Goal: Information Seeking & Learning: Learn about a topic

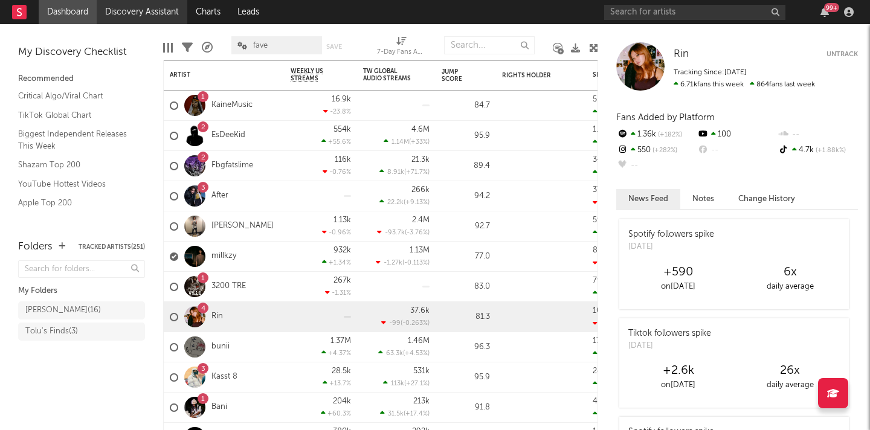
click at [166, 13] on link "Discovery Assistant" at bounding box center [142, 12] width 91 height 24
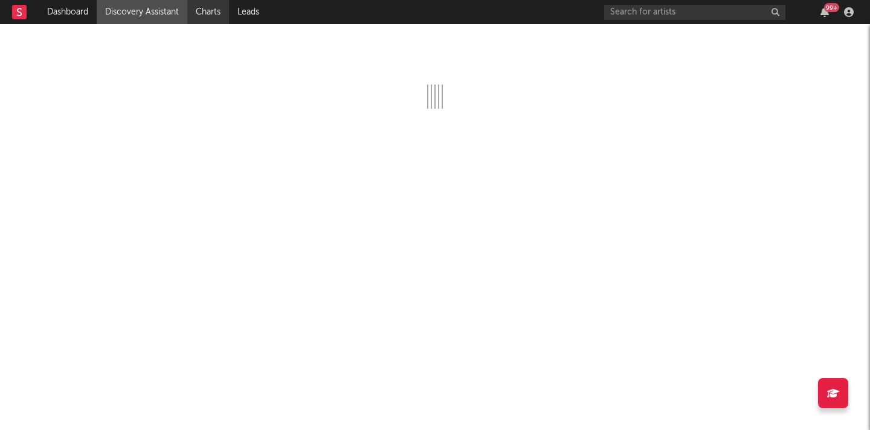
click at [216, 21] on link "Charts" at bounding box center [208, 12] width 42 height 24
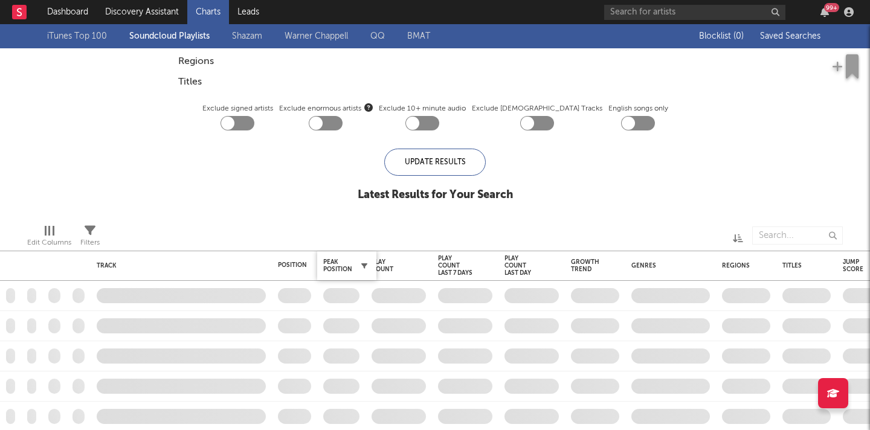
checkbox input "true"
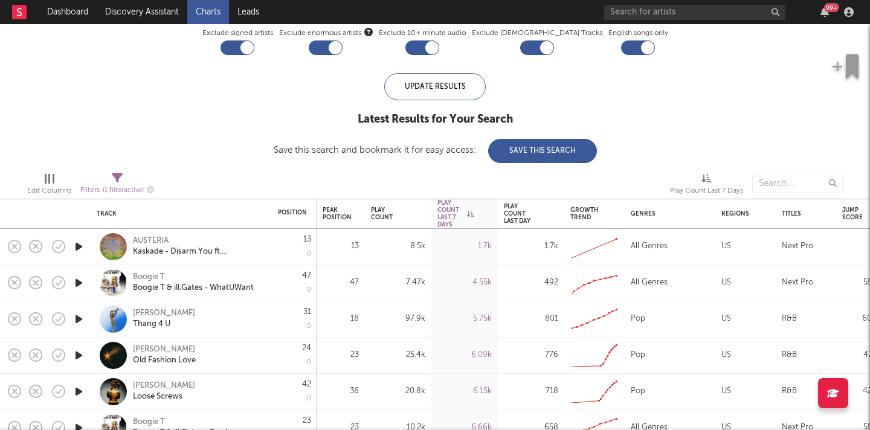
click at [76, 282] on icon "button" at bounding box center [78, 282] width 13 height 15
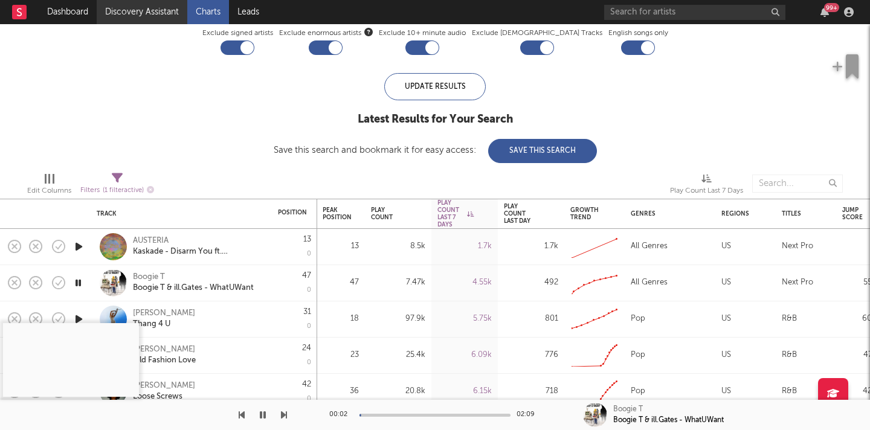
click at [175, 9] on link "Discovery Assistant" at bounding box center [142, 12] width 91 height 24
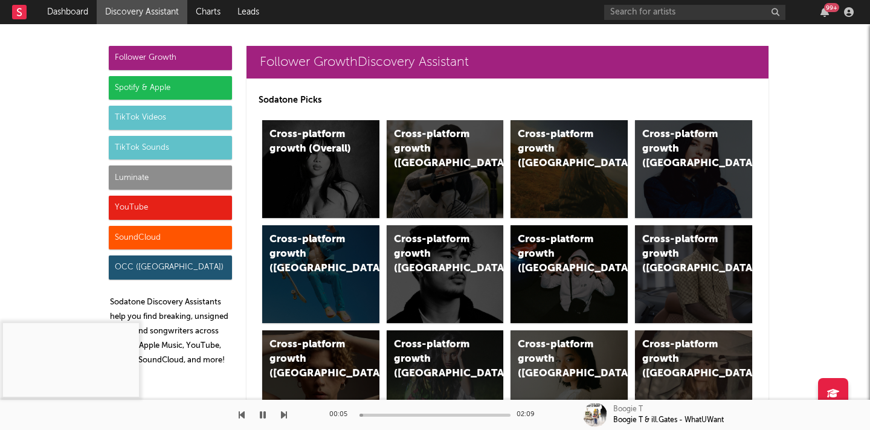
click at [390, 414] on div at bounding box center [434, 415] width 151 height 3
click at [259, 410] on button "button" at bounding box center [263, 415] width 12 height 30
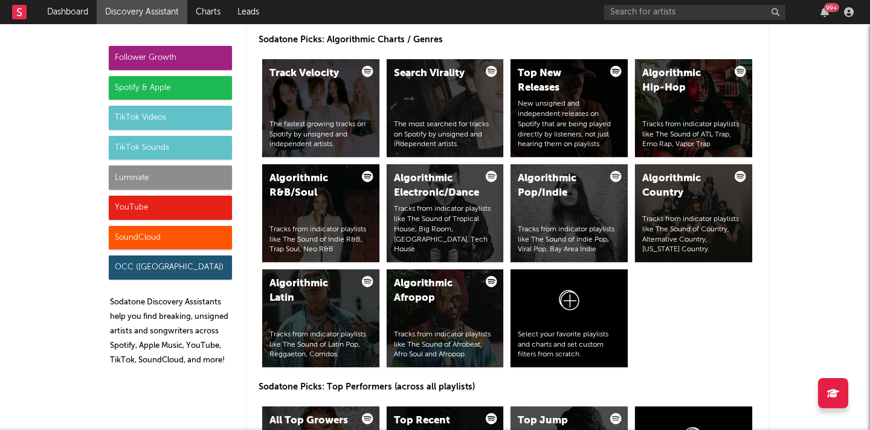
scroll to position [1520, 0]
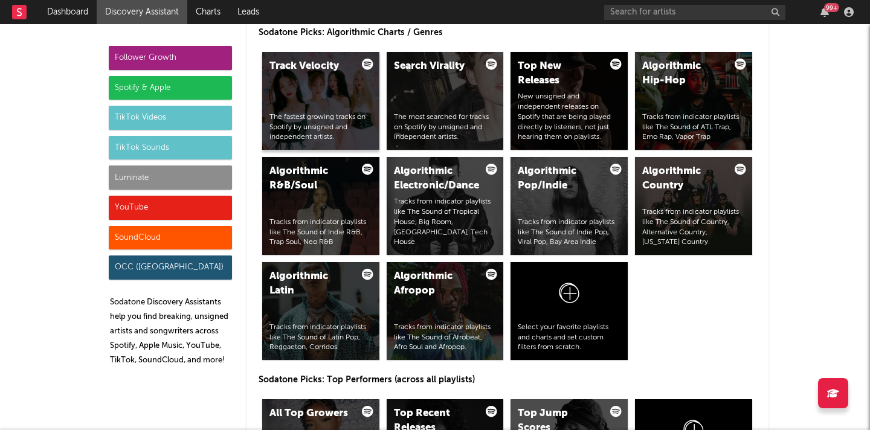
click at [355, 133] on div "The fastest growing tracks on Spotify by unsigned and independent artists." at bounding box center [320, 127] width 103 height 30
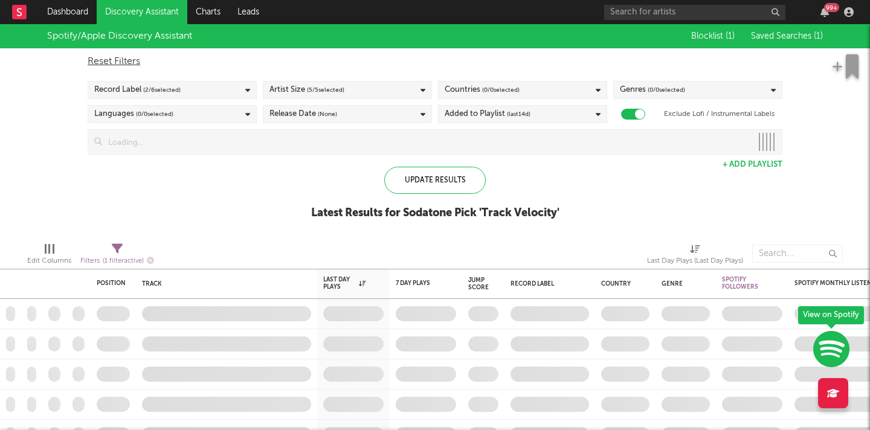
checkbox input "true"
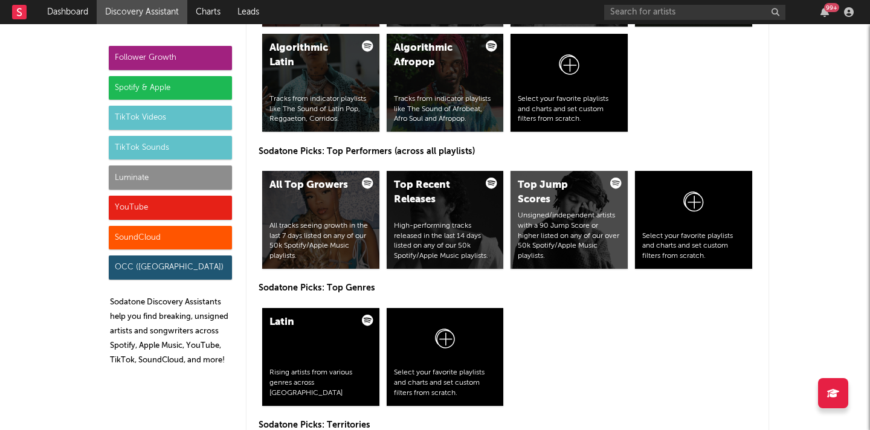
scroll to position [1739, 0]
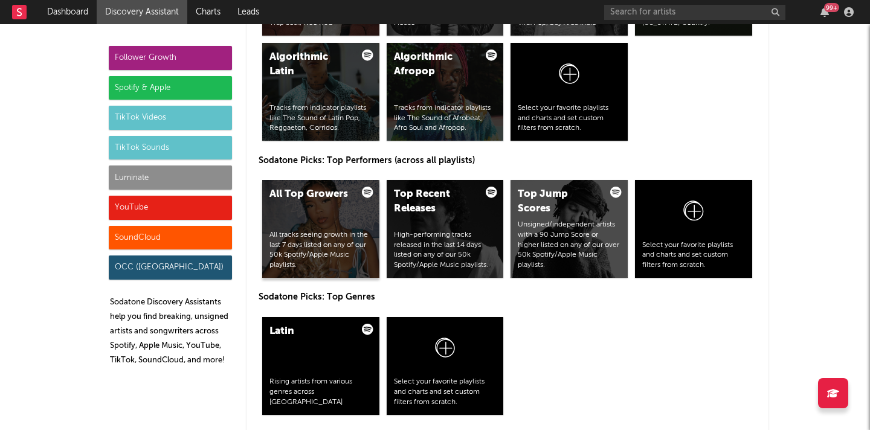
click at [359, 238] on div "All tracks seeing growth in the last 7 days listed on any of our 50k Spotify/Ap…" at bounding box center [320, 250] width 103 height 40
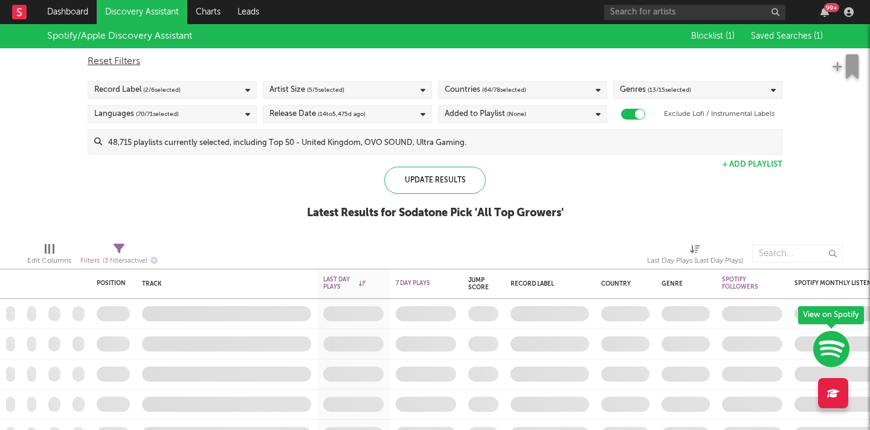
checkbox input "true"
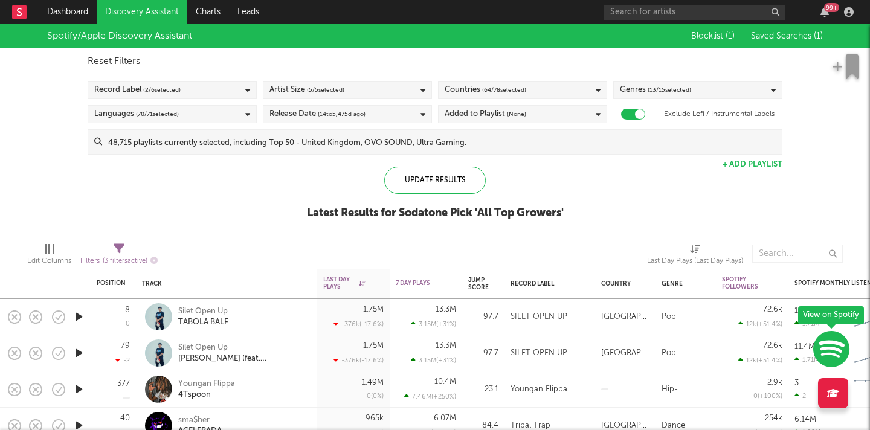
click at [74, 321] on icon "button" at bounding box center [78, 316] width 13 height 15
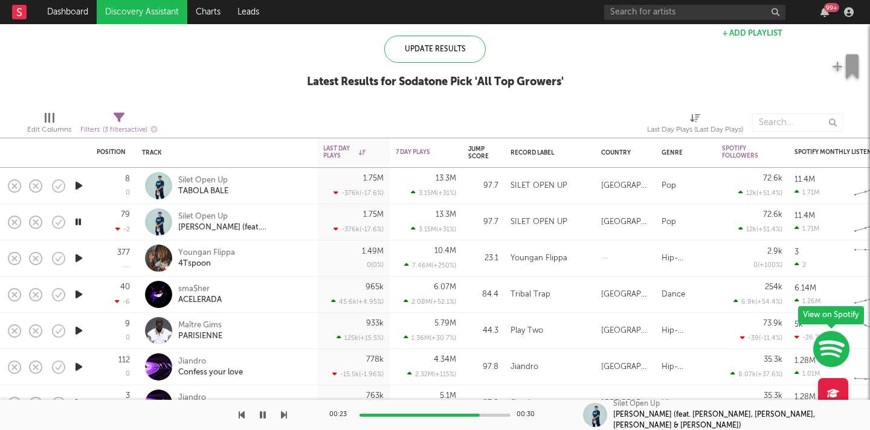
click at [284, 416] on icon "button" at bounding box center [284, 415] width 6 height 10
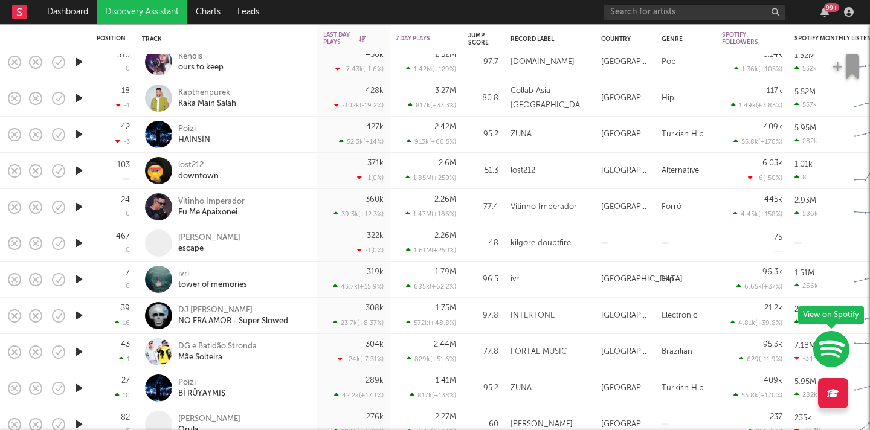
click at [77, 275] on icon "button" at bounding box center [78, 279] width 13 height 15
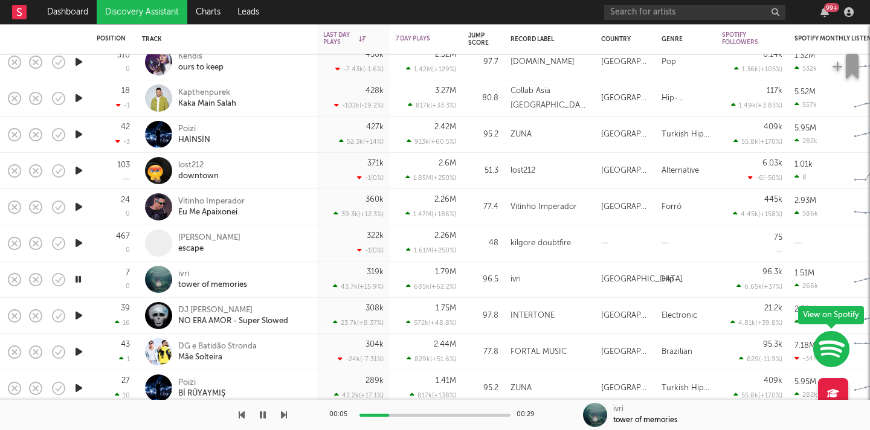
click at [262, 416] on icon "button" at bounding box center [263, 415] width 6 height 10
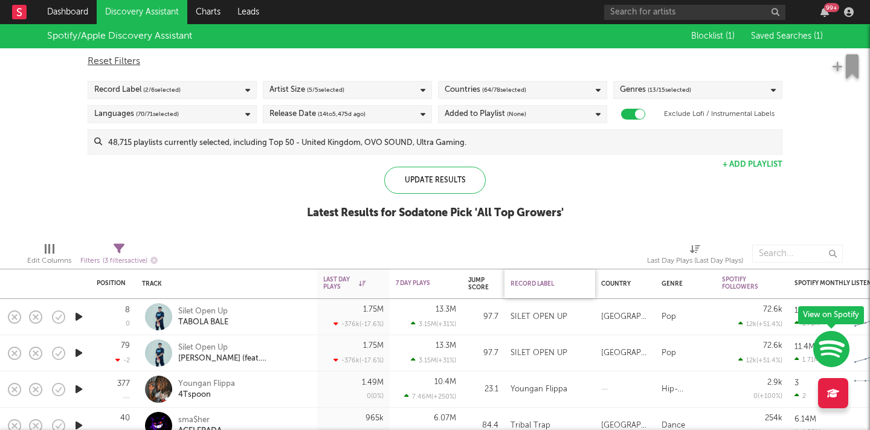
click at [541, 282] on div "Record Label" at bounding box center [546, 283] width 72 height 7
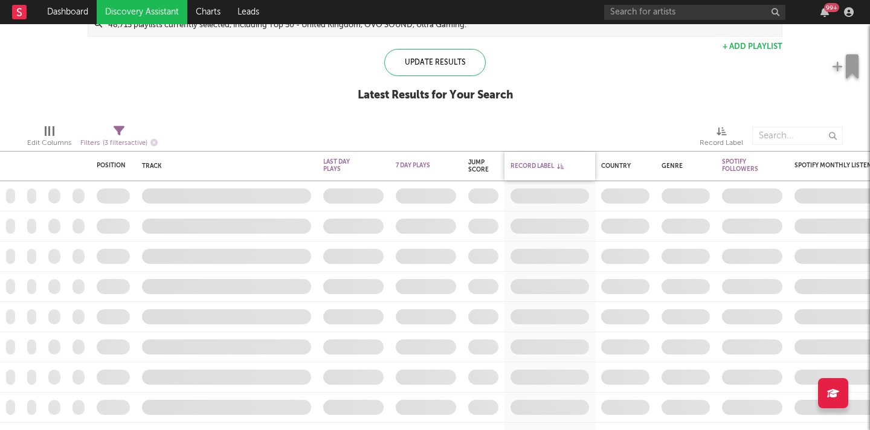
click at [548, 165] on div "Record Label" at bounding box center [546, 165] width 72 height 7
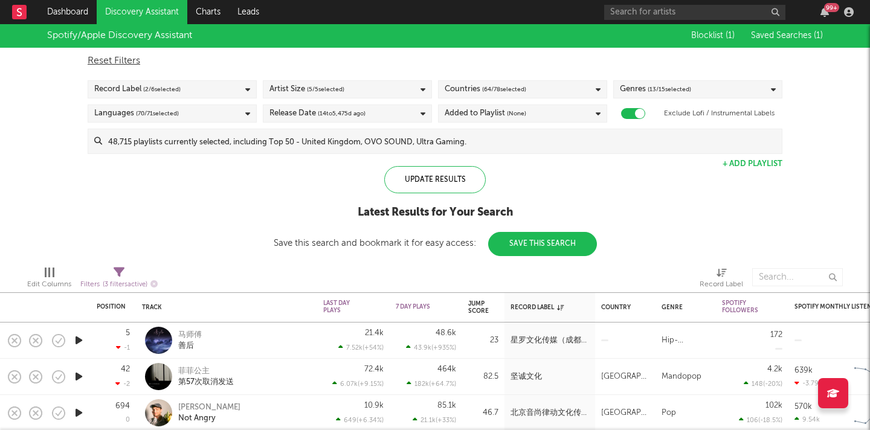
click at [248, 198] on div "Spotify/Apple Discovery Assistant Blocklist ( 1 ) Saved Searches ( 1 ) Reset Fi…" at bounding box center [435, 140] width 870 height 233
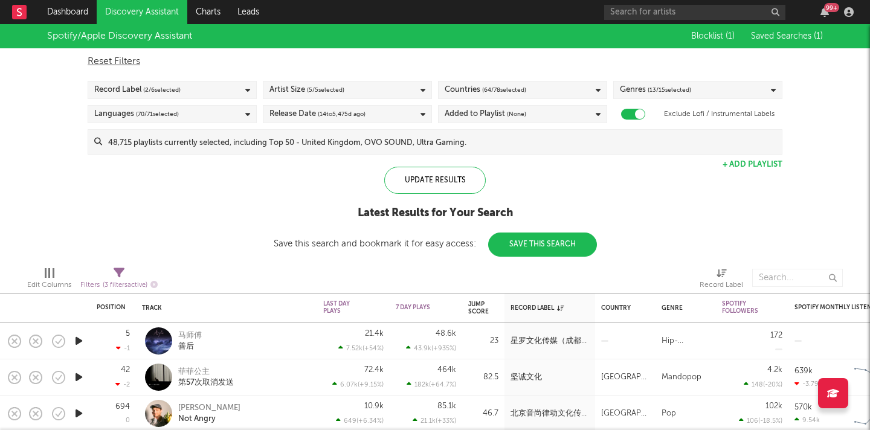
click at [730, 166] on button "+ Add Playlist" at bounding box center [752, 165] width 60 height 8
click at [707, 229] on div "× Spotify or Apple Music Playlist URL Add" at bounding box center [435, 215] width 870 height 430
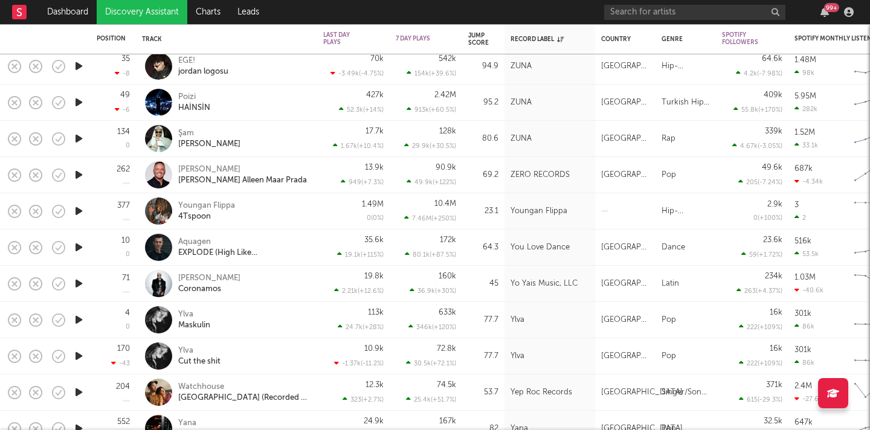
click at [147, 13] on link "Discovery Assistant" at bounding box center [142, 12] width 91 height 24
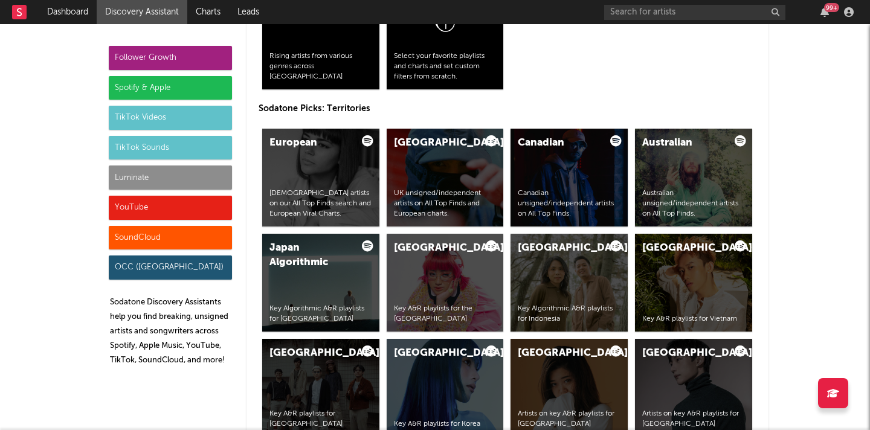
scroll to position [2311, 0]
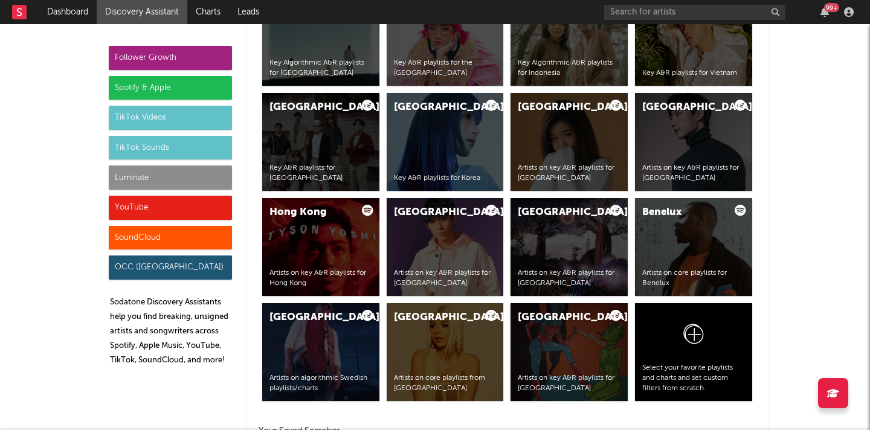
click at [152, 142] on div "TikTok Sounds" at bounding box center [170, 148] width 123 height 24
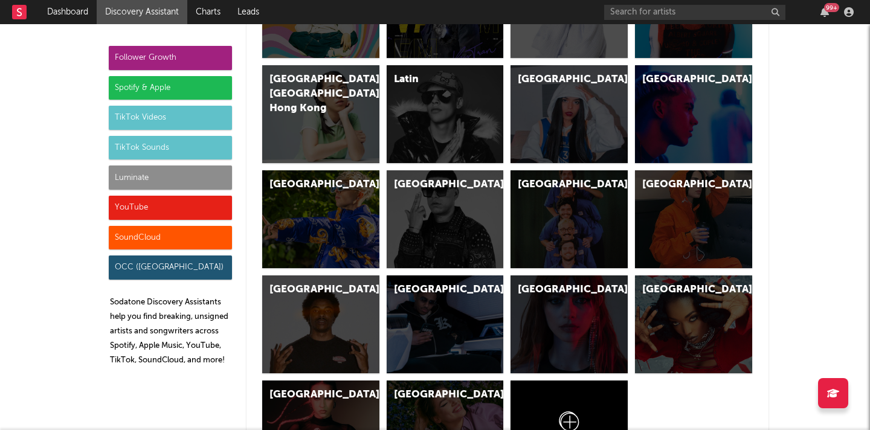
scroll to position [4036, 0]
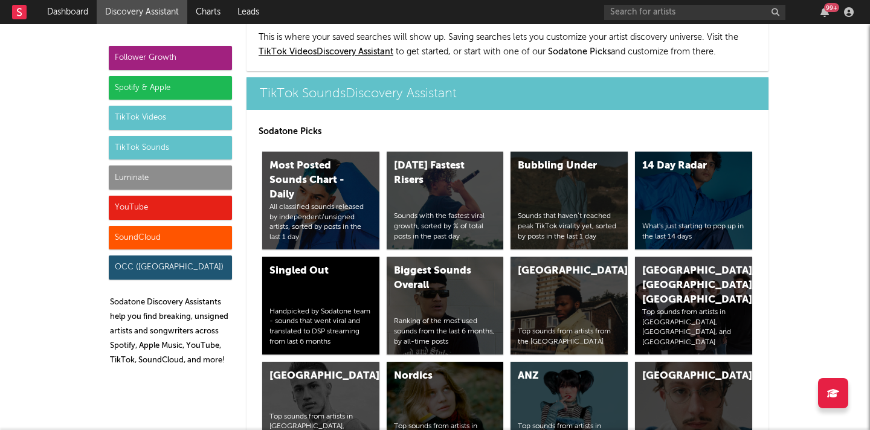
click at [158, 115] on div "TikTok Videos" at bounding box center [170, 118] width 123 height 24
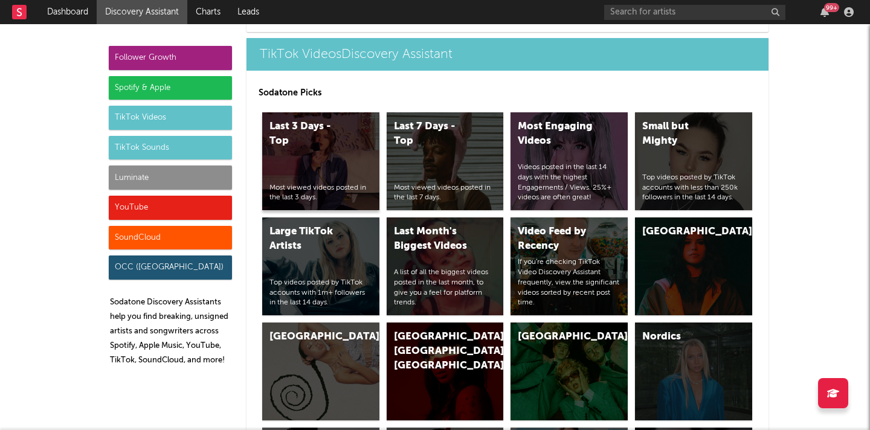
scroll to position [2826, 0]
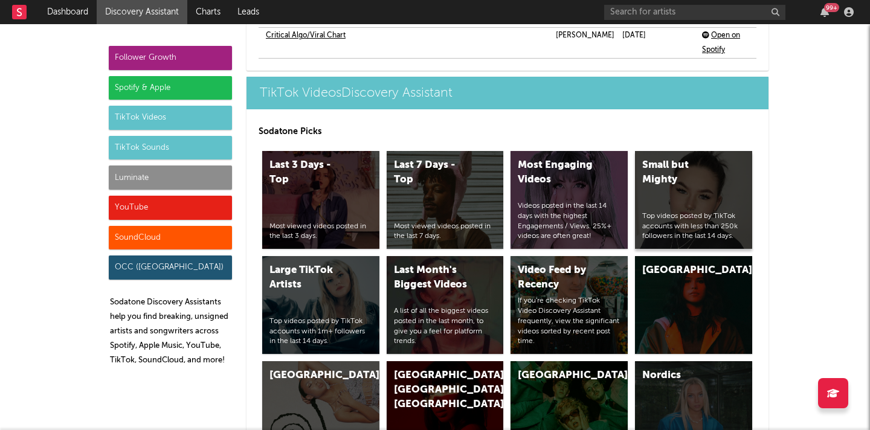
click at [709, 211] on div "Top videos posted by TikTok accounts with less than 250k followers in the last …" at bounding box center [693, 226] width 103 height 30
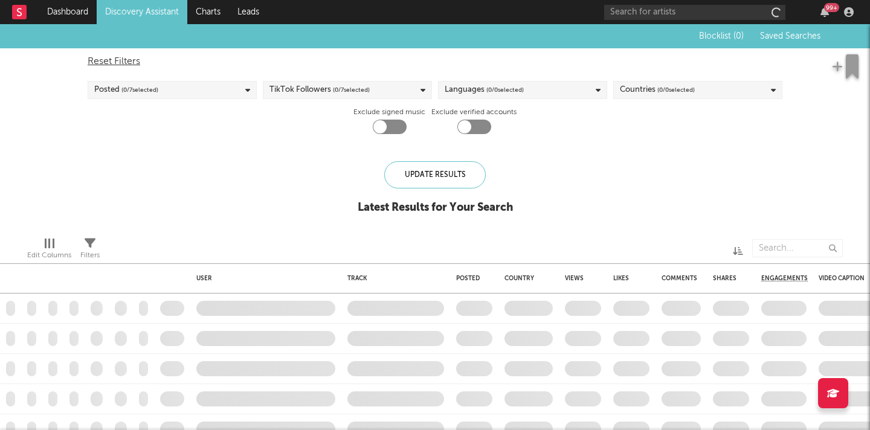
checkbox input "true"
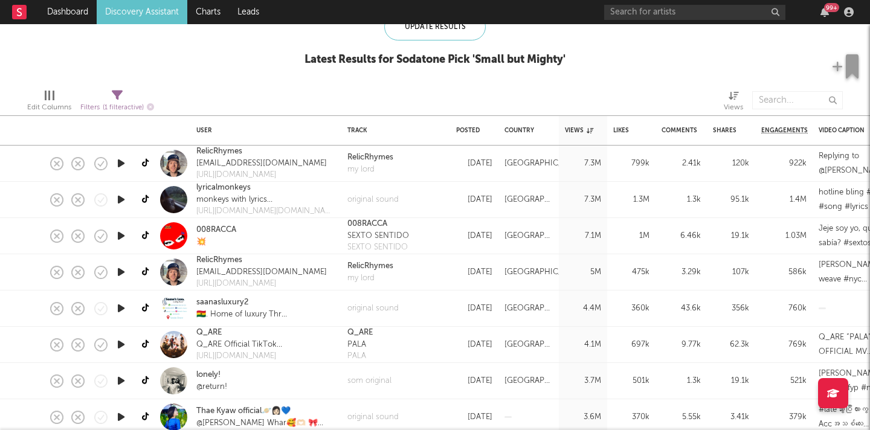
click at [117, 193] on icon "button" at bounding box center [121, 199] width 13 height 15
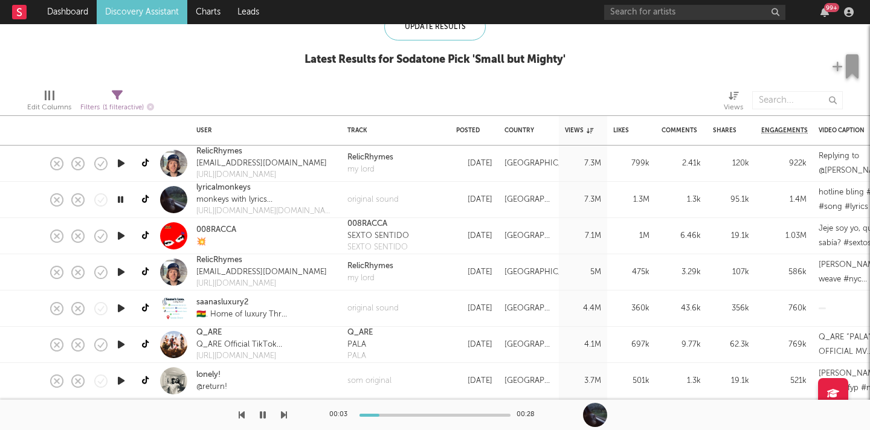
click at [282, 420] on button "button" at bounding box center [284, 415] width 6 height 30
click at [263, 411] on icon "button" at bounding box center [263, 415] width 6 height 10
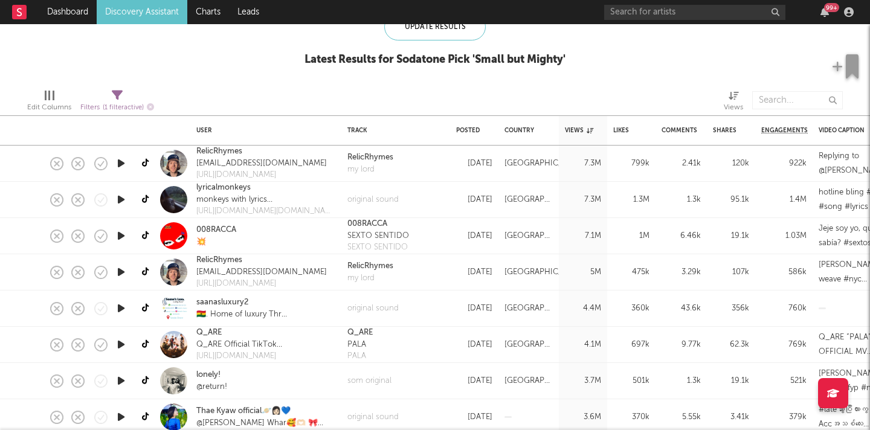
click at [117, 237] on icon "button" at bounding box center [121, 235] width 13 height 15
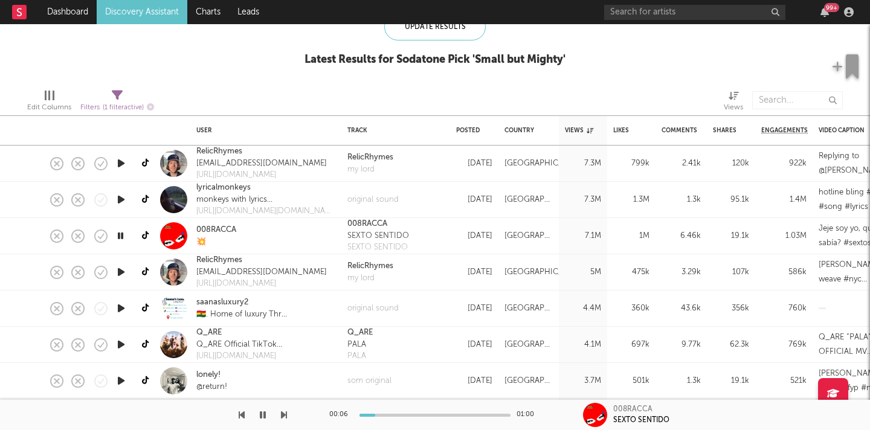
click at [375, 415] on div at bounding box center [434, 415] width 151 height 3
click at [256, 413] on div at bounding box center [143, 415] width 287 height 30
click at [120, 233] on icon "button" at bounding box center [120, 235] width 11 height 15
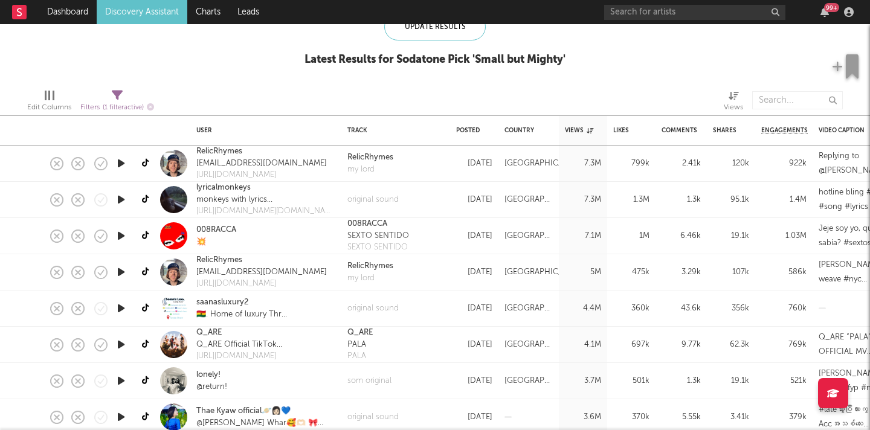
click at [118, 307] on icon "button" at bounding box center [121, 308] width 13 height 15
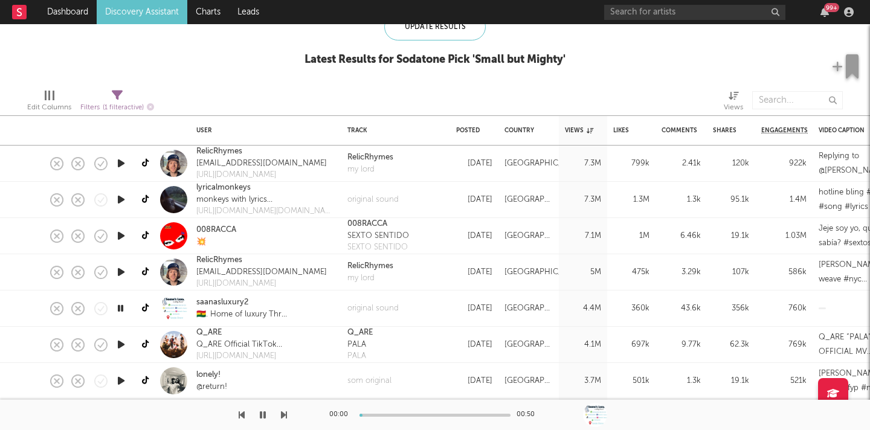
click at [118, 307] on icon "button" at bounding box center [120, 308] width 11 height 15
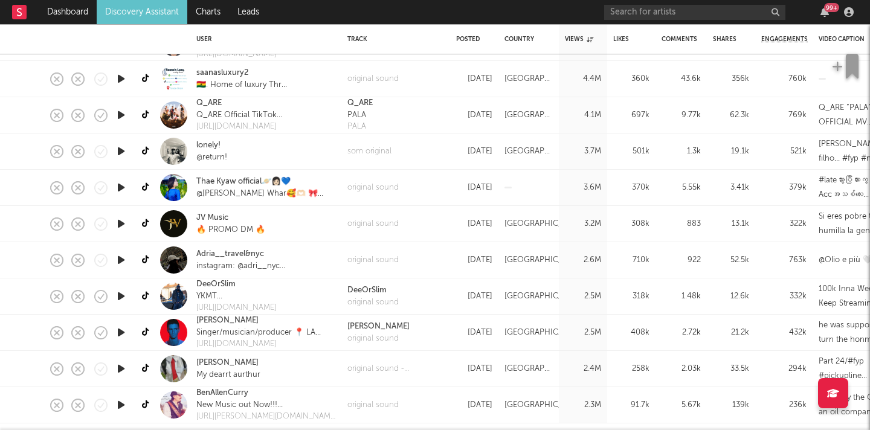
click at [123, 260] on icon "button" at bounding box center [121, 259] width 13 height 15
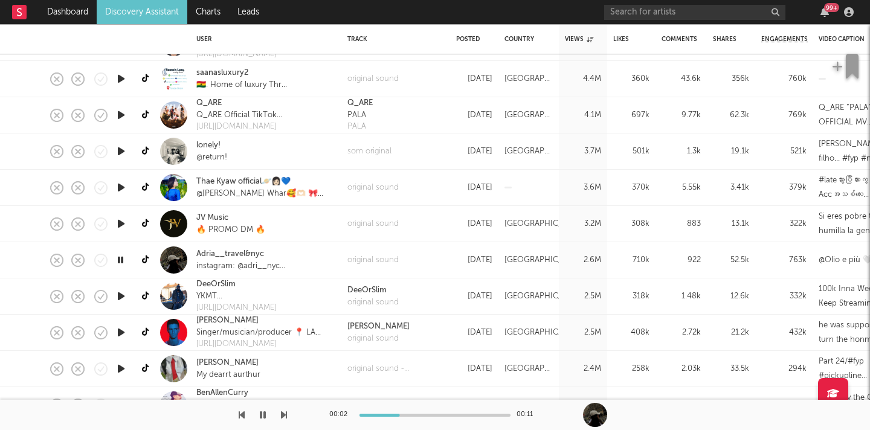
click at [123, 260] on icon "button" at bounding box center [120, 259] width 11 height 15
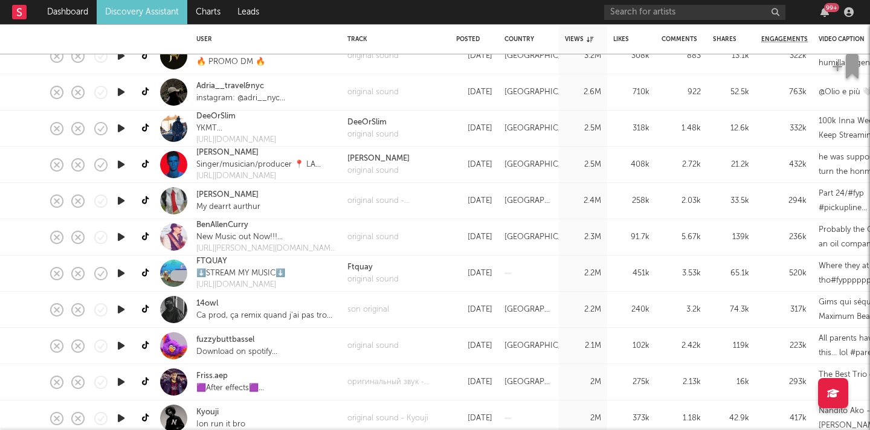
click at [120, 203] on icon "button" at bounding box center [121, 200] width 13 height 15
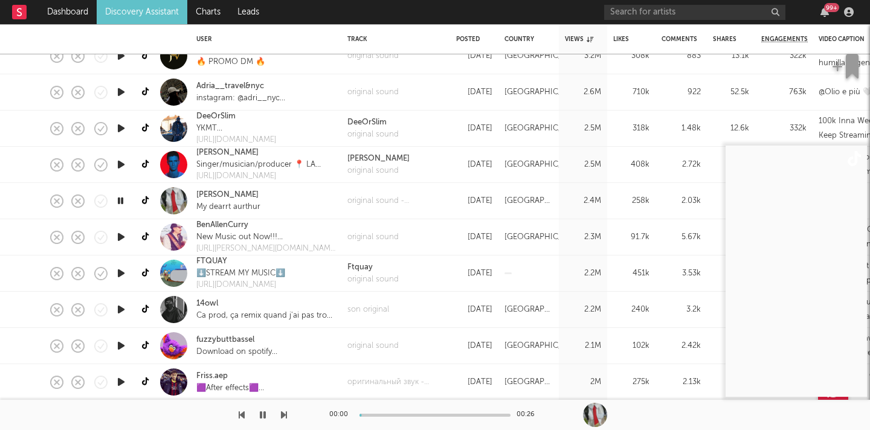
click at [120, 203] on icon "button" at bounding box center [120, 200] width 11 height 15
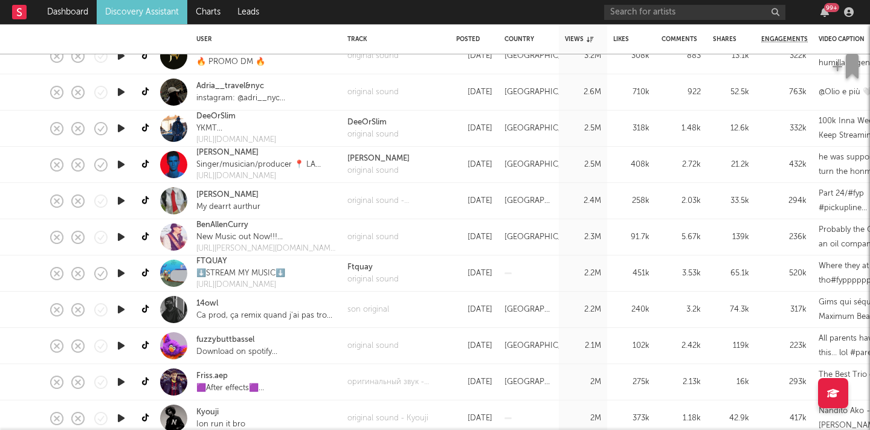
click at [120, 231] on icon "button" at bounding box center [121, 237] width 13 height 15
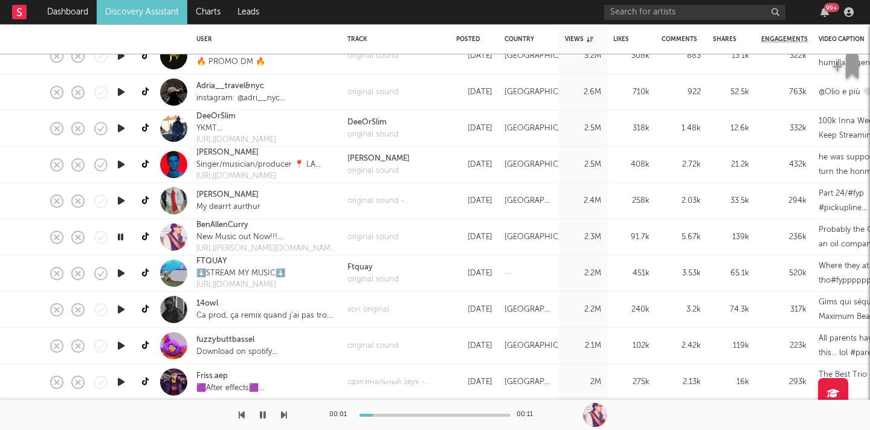
click at [120, 236] on icon "button" at bounding box center [120, 237] width 11 height 15
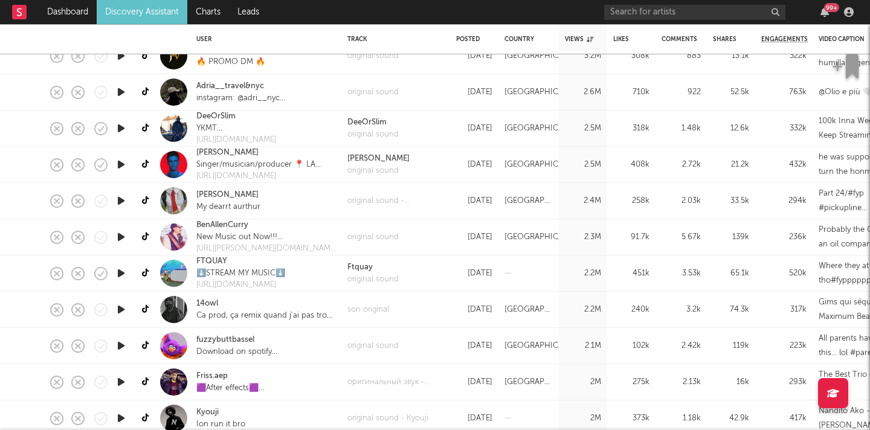
click at [121, 309] on icon "button" at bounding box center [121, 309] width 13 height 15
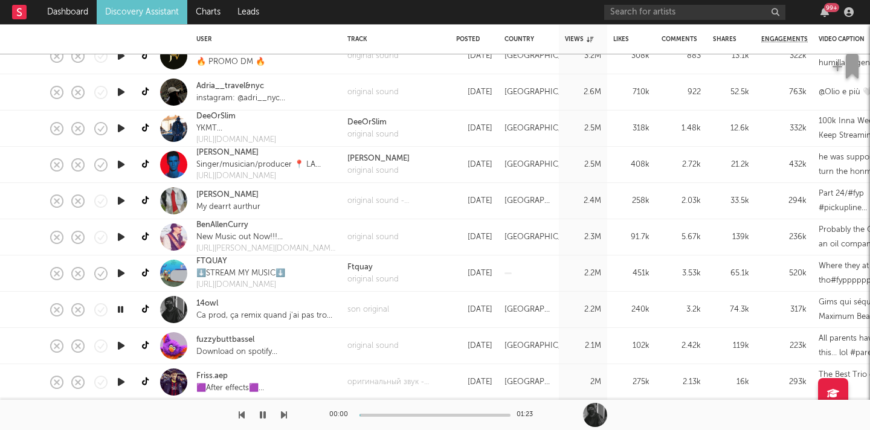
click at [121, 309] on icon "button" at bounding box center [120, 309] width 11 height 15
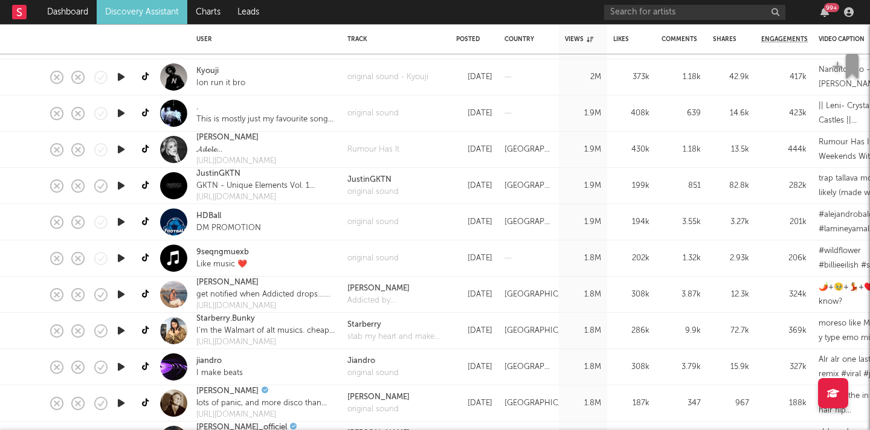
click at [122, 292] on icon "button" at bounding box center [121, 294] width 13 height 15
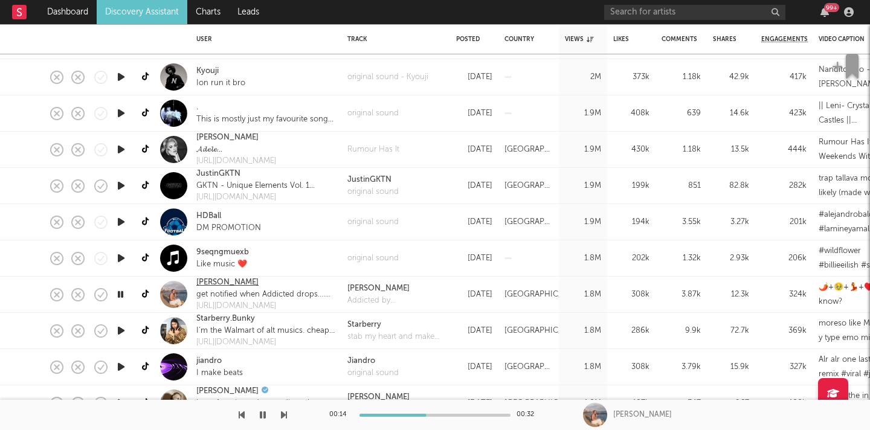
click at [231, 280] on link "Haley Joelle" at bounding box center [227, 283] width 62 height 12
click at [121, 329] on icon "button" at bounding box center [120, 330] width 11 height 15
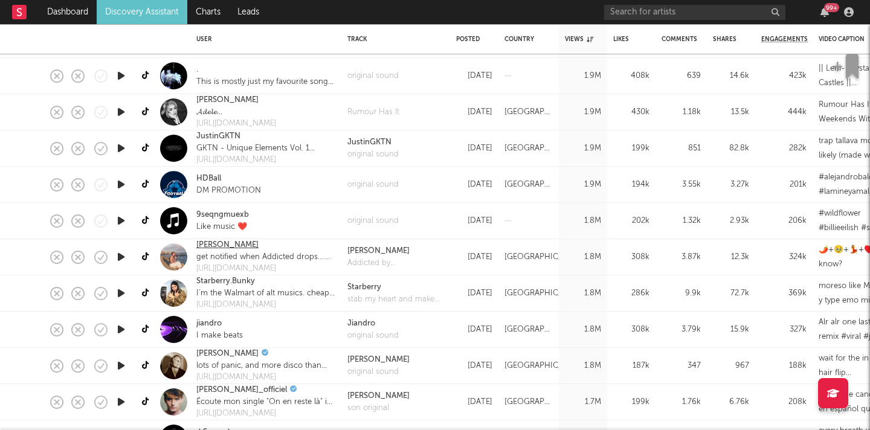
click at [233, 243] on link "Haley Joelle" at bounding box center [227, 245] width 62 height 12
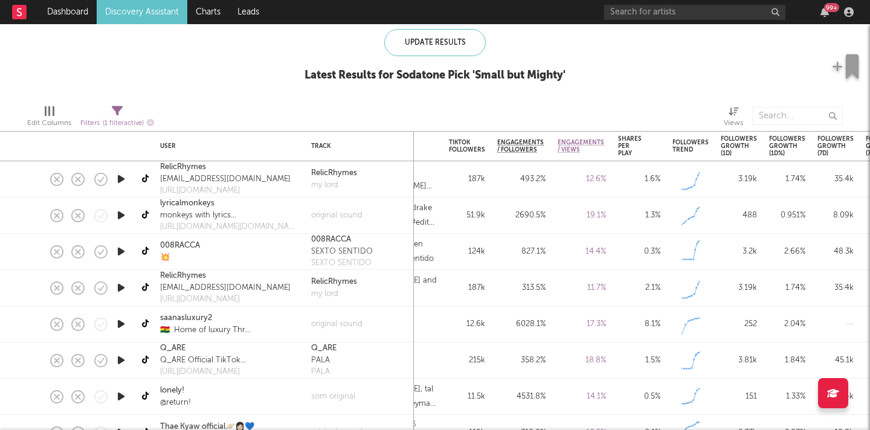
click at [121, 324] on icon "button" at bounding box center [121, 324] width 13 height 15
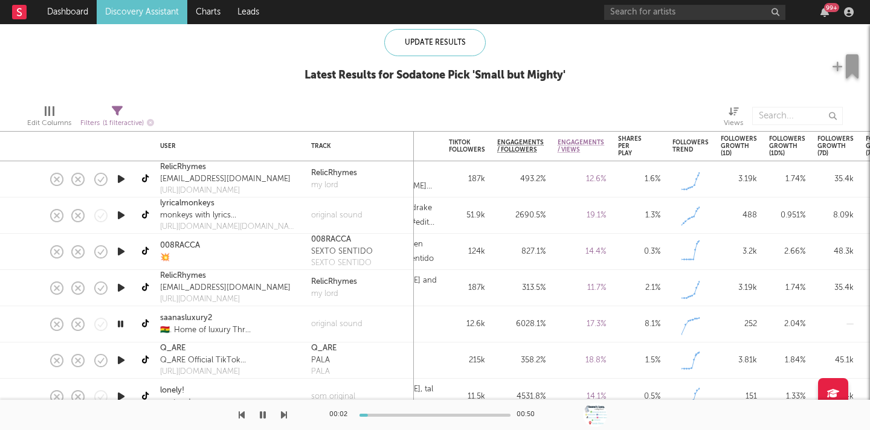
click at [124, 321] on icon "button" at bounding box center [120, 324] width 11 height 15
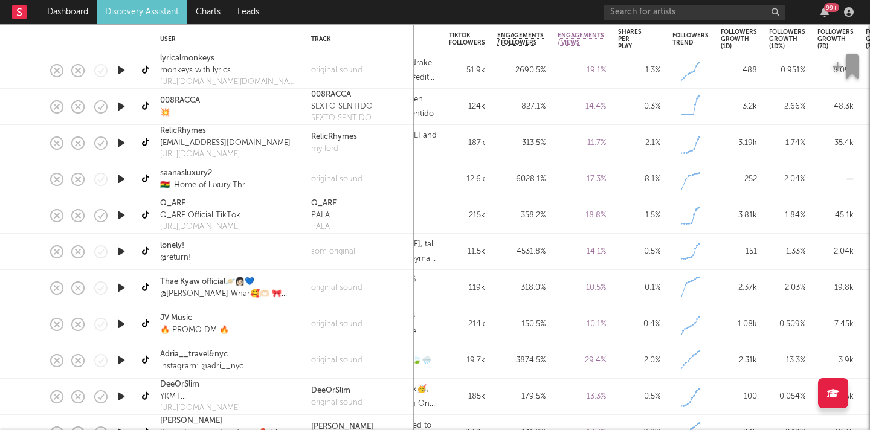
click at [120, 253] on icon "button" at bounding box center [121, 251] width 13 height 15
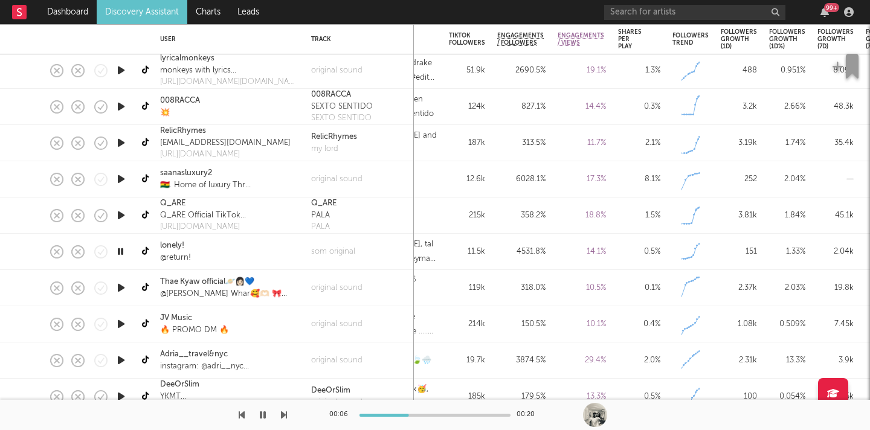
click at [118, 249] on icon "button" at bounding box center [120, 251] width 11 height 15
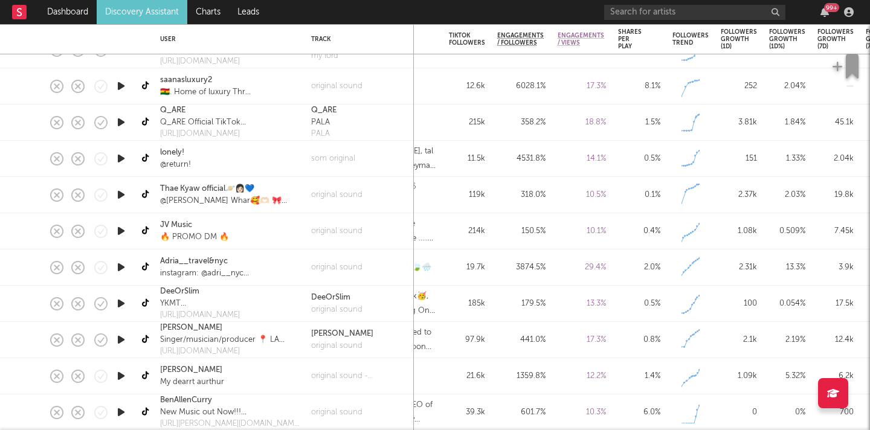
click at [123, 265] on icon "button" at bounding box center [121, 267] width 13 height 15
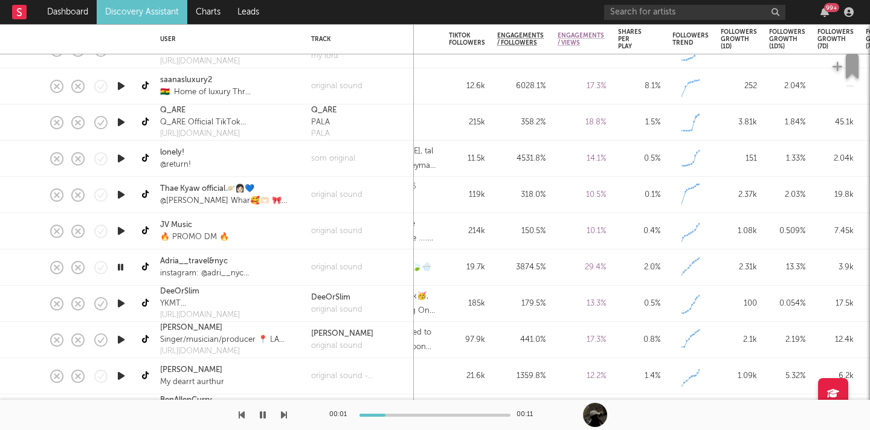
click at [413, 414] on div at bounding box center [434, 415] width 151 height 3
click at [118, 265] on icon "button" at bounding box center [120, 267] width 11 height 15
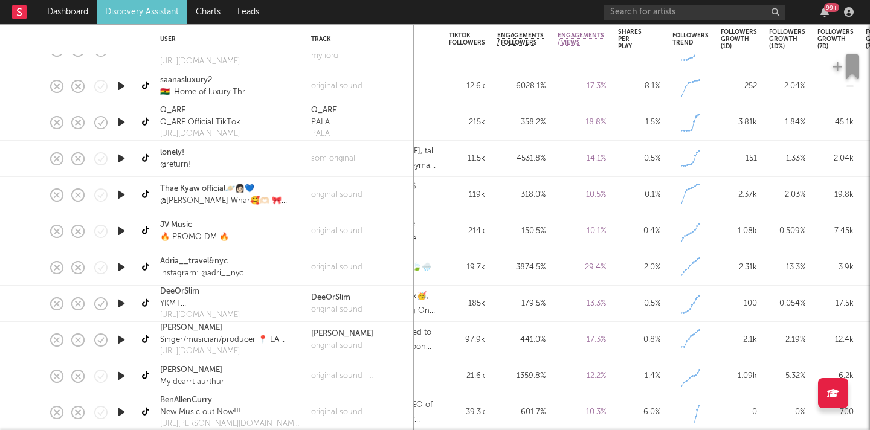
click at [121, 341] on icon "button" at bounding box center [121, 339] width 13 height 15
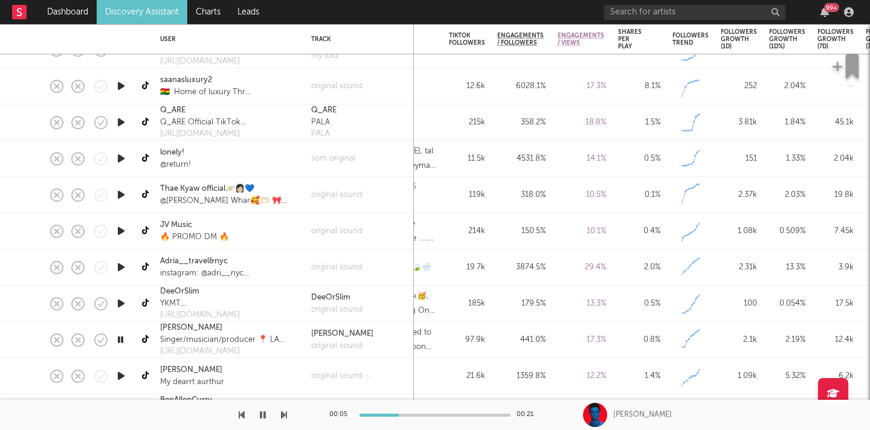
click at [121, 341] on icon "button" at bounding box center [120, 339] width 11 height 15
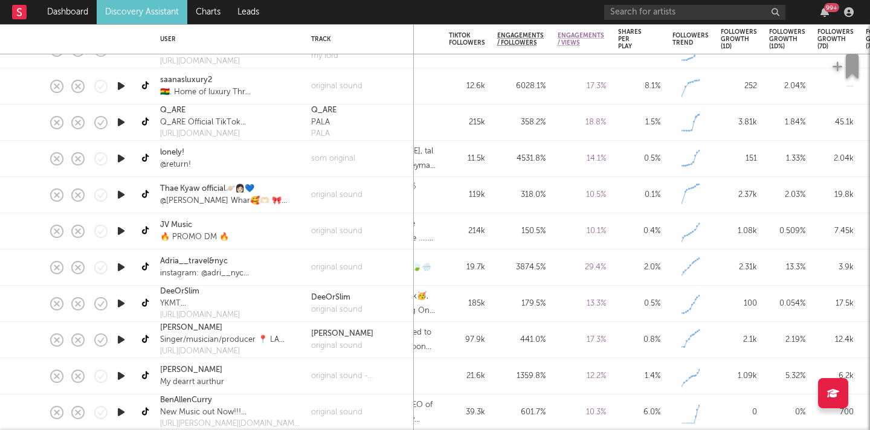
click at [121, 378] on icon "button" at bounding box center [121, 375] width 13 height 15
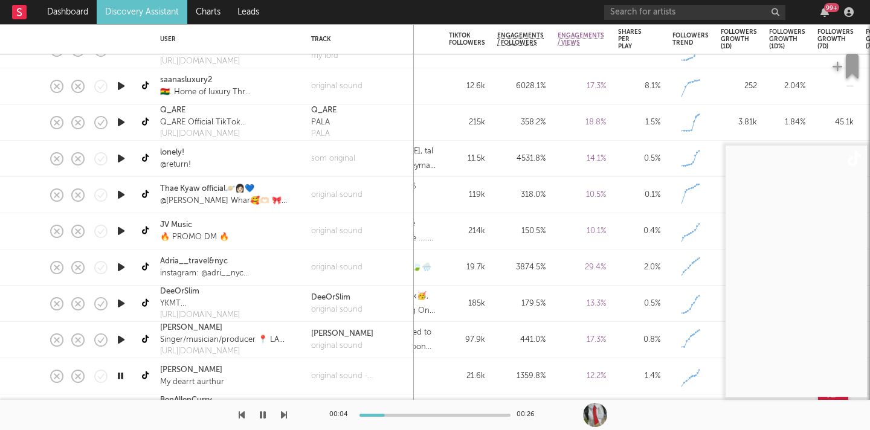
click at [121, 378] on icon "button" at bounding box center [120, 375] width 11 height 15
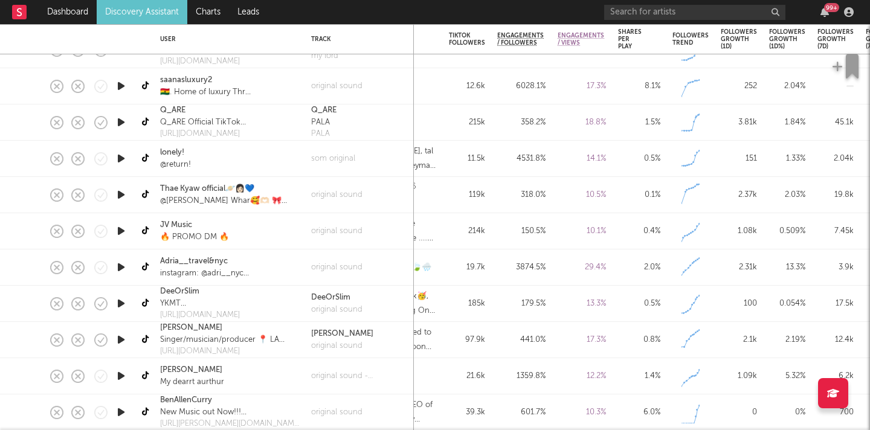
click at [118, 346] on icon "button" at bounding box center [121, 339] width 13 height 15
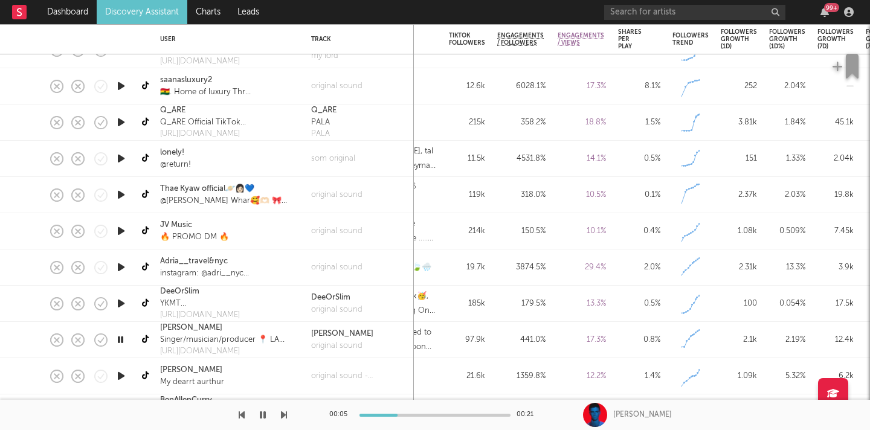
click at [433, 414] on div at bounding box center [434, 415] width 151 height 3
click at [121, 340] on icon "button" at bounding box center [120, 339] width 11 height 15
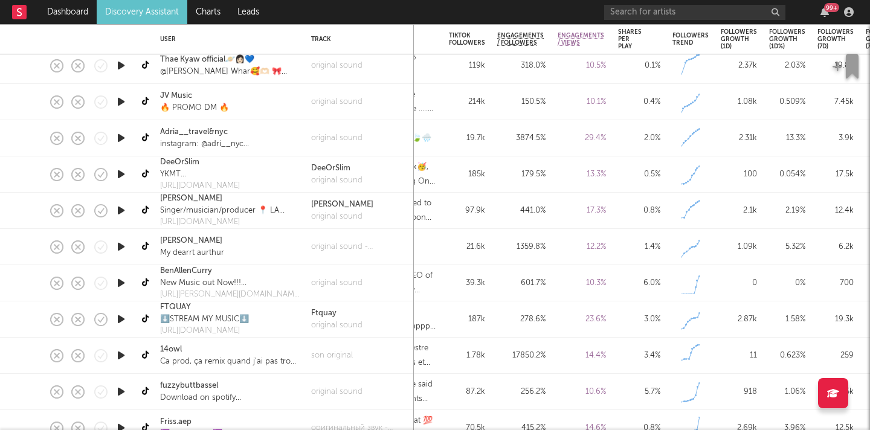
click at [125, 283] on icon "button" at bounding box center [121, 282] width 13 height 15
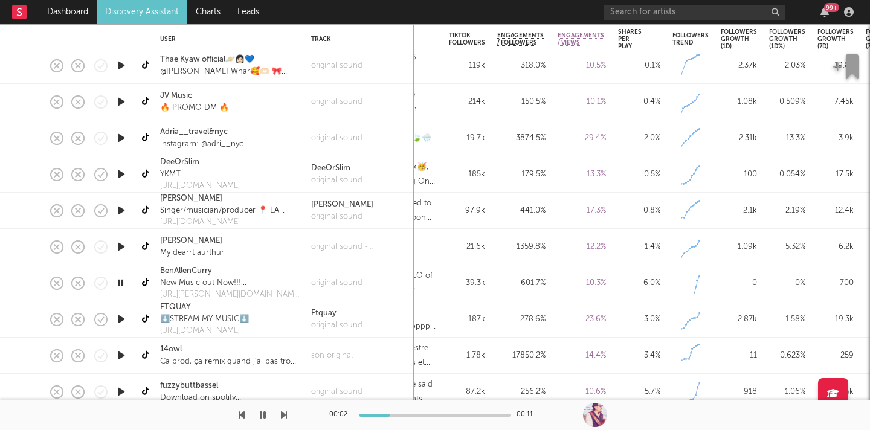
click at [125, 283] on icon "button" at bounding box center [120, 282] width 11 height 15
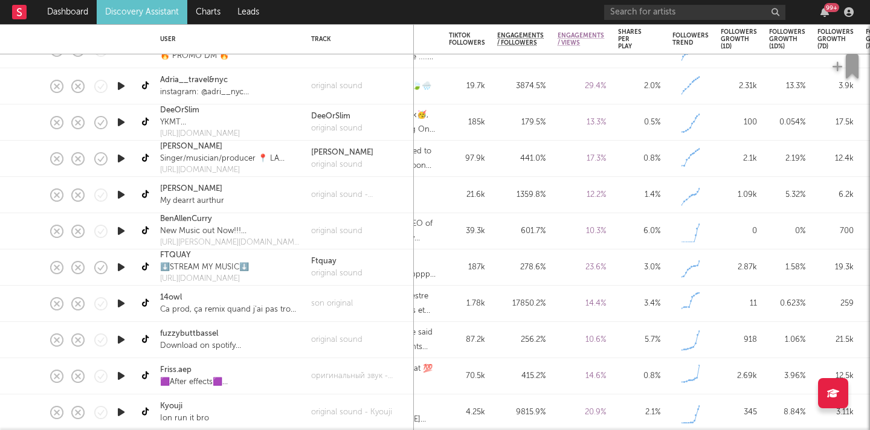
click at [121, 269] on icon "button" at bounding box center [121, 267] width 13 height 15
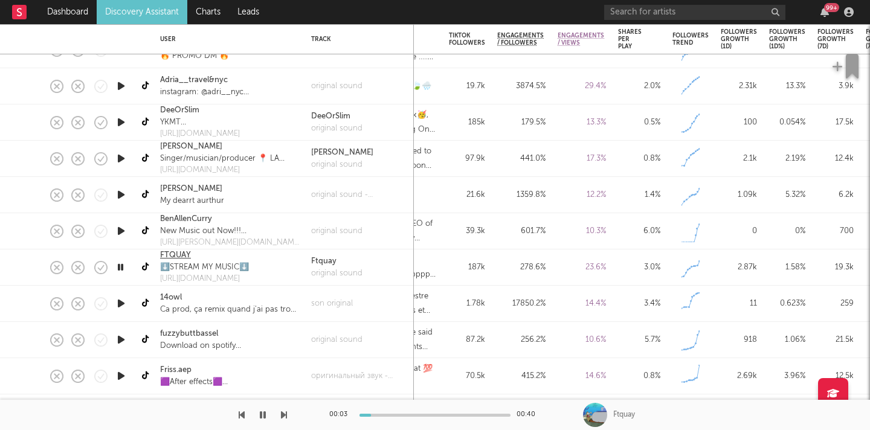
click at [181, 256] on link "FTQUAY" at bounding box center [175, 255] width 31 height 12
click at [121, 271] on icon "button" at bounding box center [120, 267] width 11 height 15
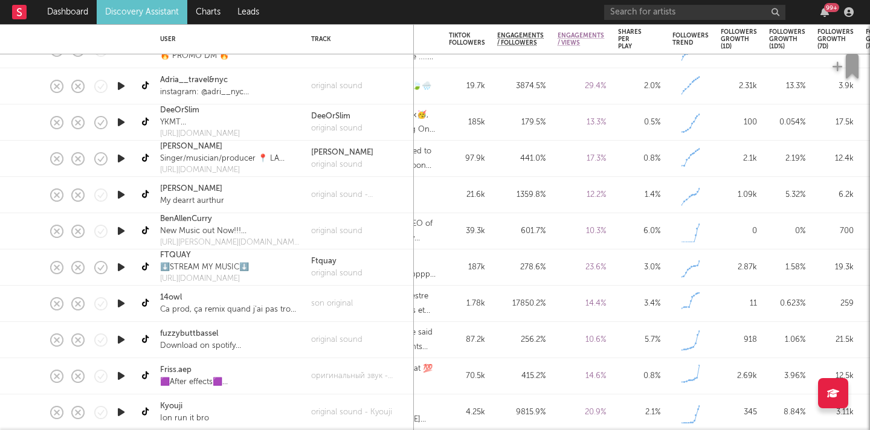
click at [121, 304] on icon "button" at bounding box center [121, 303] width 13 height 15
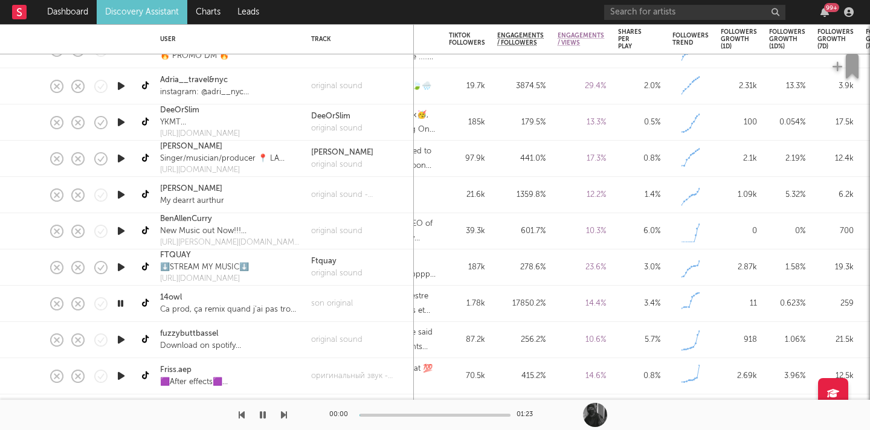
click at [121, 304] on icon "button" at bounding box center [120, 303] width 11 height 15
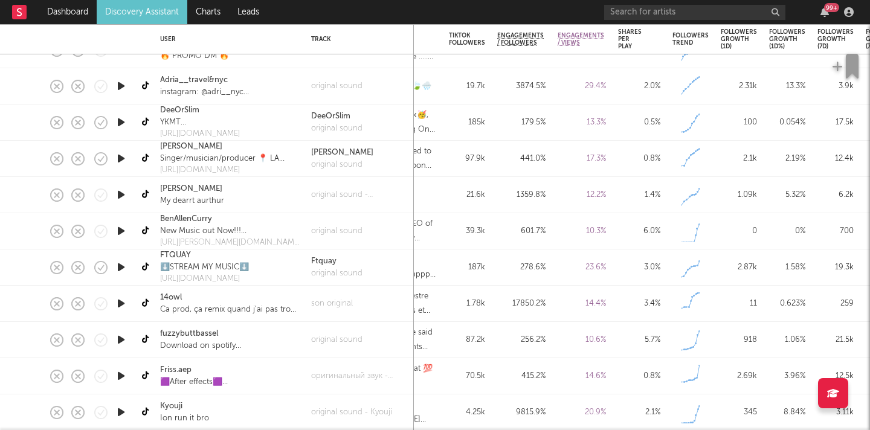
click at [124, 340] on icon "button" at bounding box center [121, 339] width 13 height 15
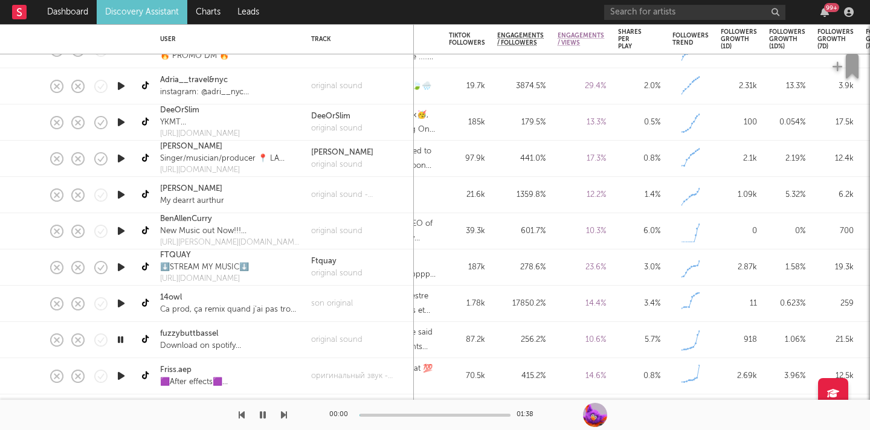
click at [124, 340] on icon "button" at bounding box center [120, 339] width 11 height 15
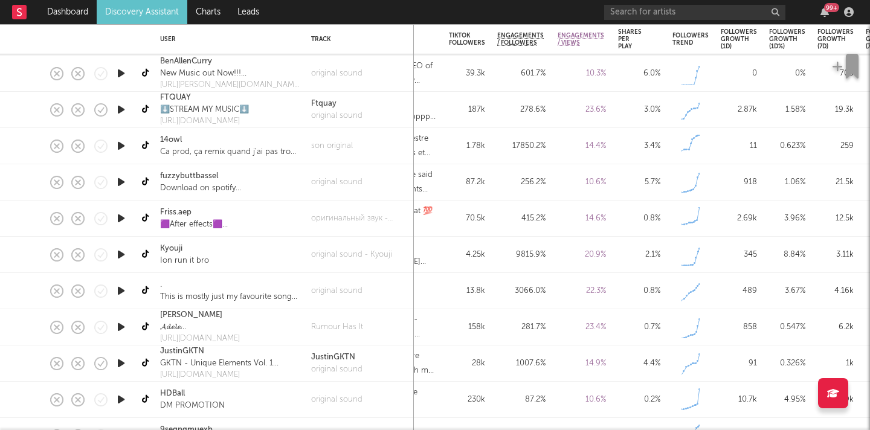
click at [121, 251] on icon "button" at bounding box center [121, 254] width 13 height 15
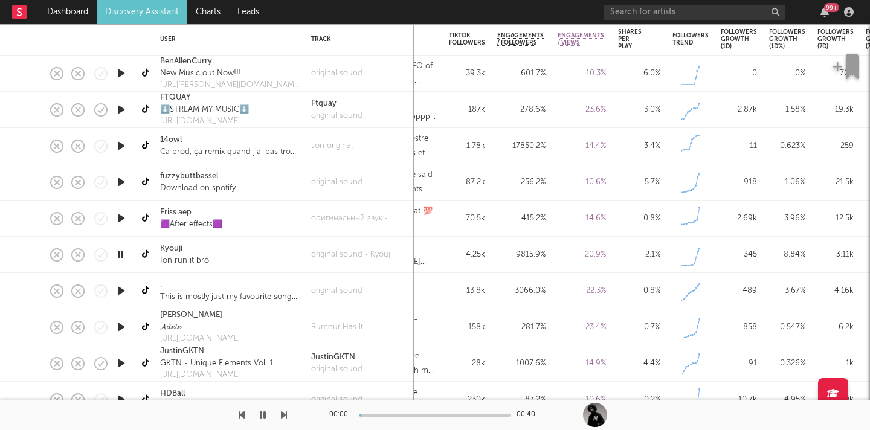
click at [121, 251] on icon "button" at bounding box center [120, 254] width 11 height 15
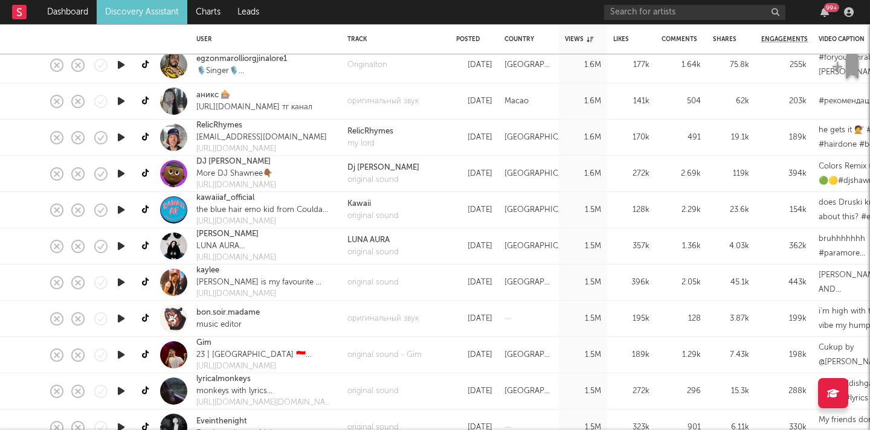
click at [118, 243] on icon "button" at bounding box center [121, 246] width 13 height 15
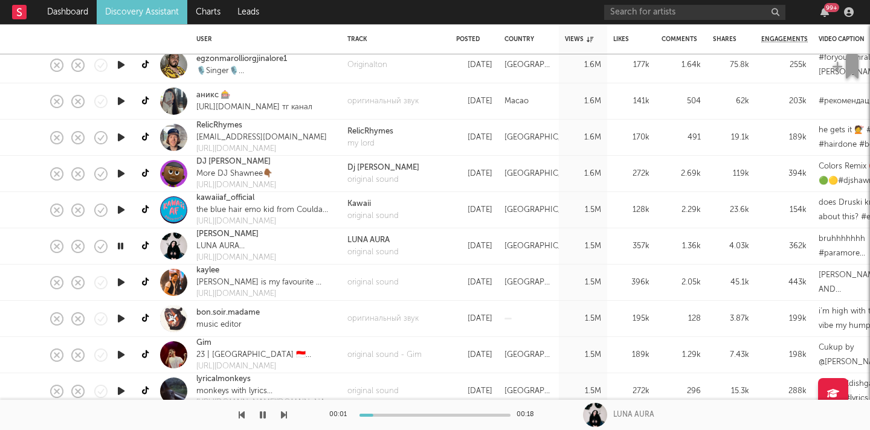
click at [118, 243] on icon "button" at bounding box center [120, 246] width 11 height 15
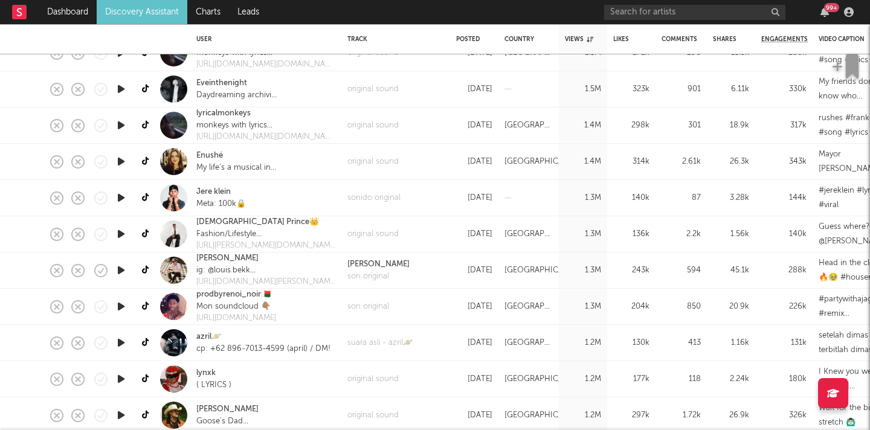
click at [119, 234] on icon "button" at bounding box center [121, 234] width 13 height 15
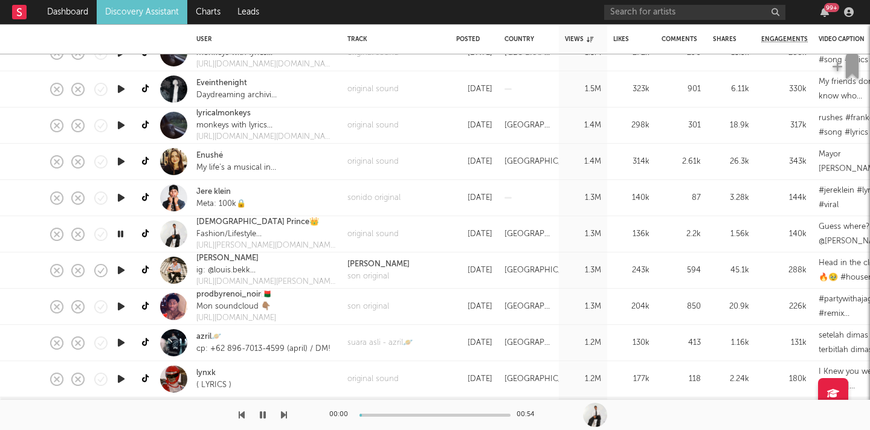
click at [119, 234] on icon "button" at bounding box center [120, 234] width 11 height 15
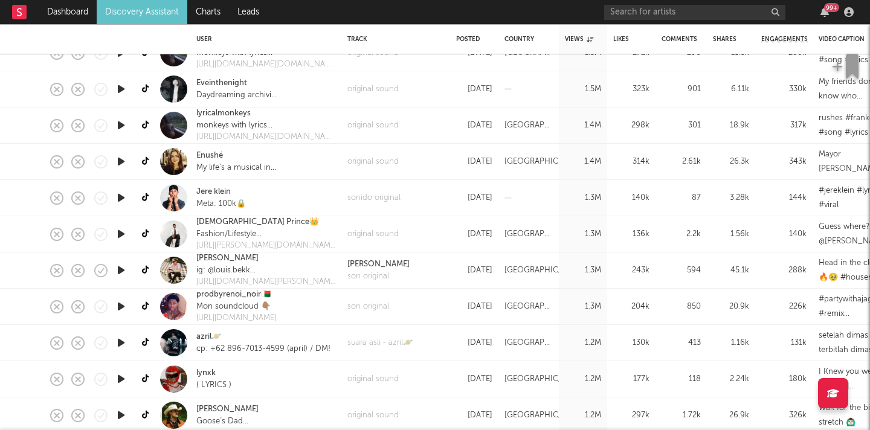
click at [124, 159] on icon "button" at bounding box center [121, 161] width 13 height 15
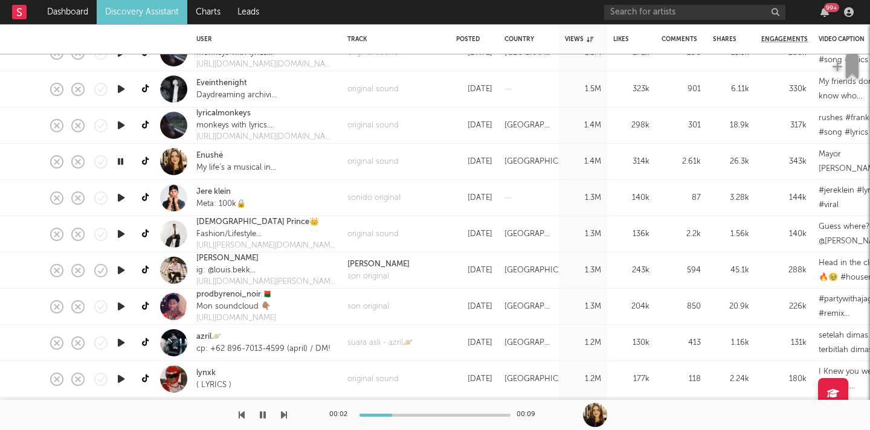
click at [124, 159] on icon "button" at bounding box center [120, 161] width 11 height 15
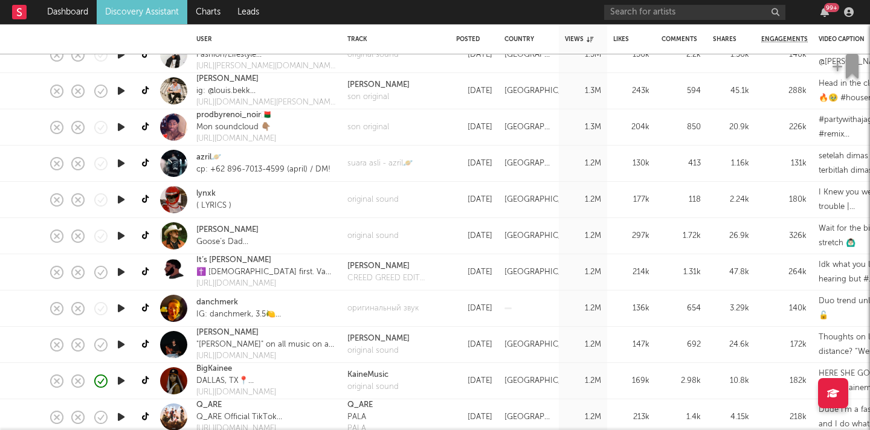
click at [121, 234] on icon "button" at bounding box center [121, 235] width 13 height 15
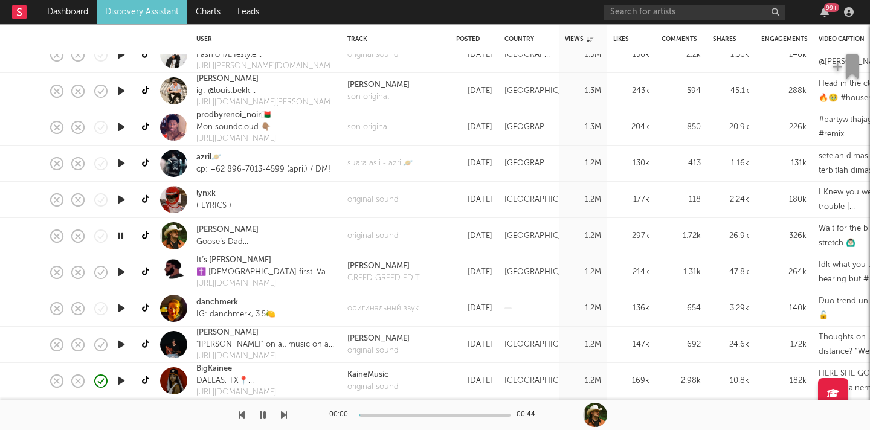
click at [121, 234] on icon "button" at bounding box center [120, 235] width 11 height 15
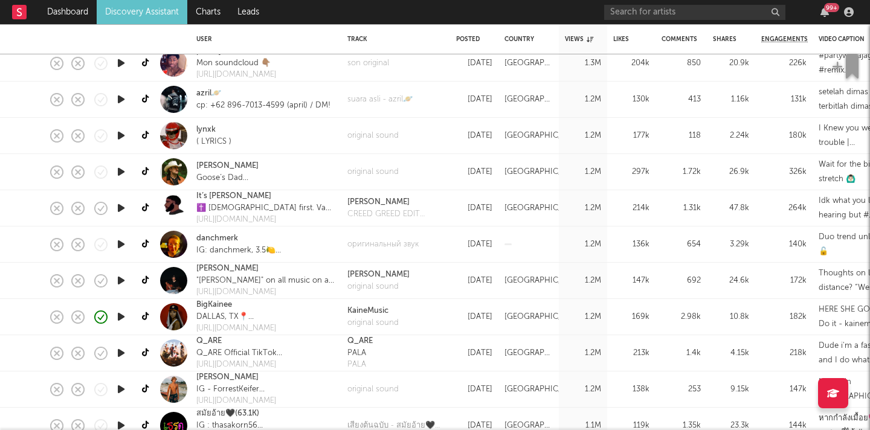
click at [120, 213] on icon "button" at bounding box center [121, 208] width 13 height 15
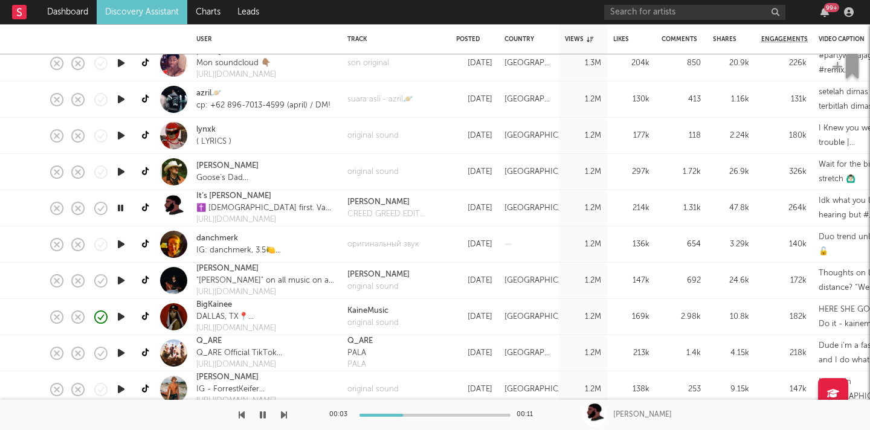
click at [123, 207] on icon "button" at bounding box center [120, 208] width 11 height 15
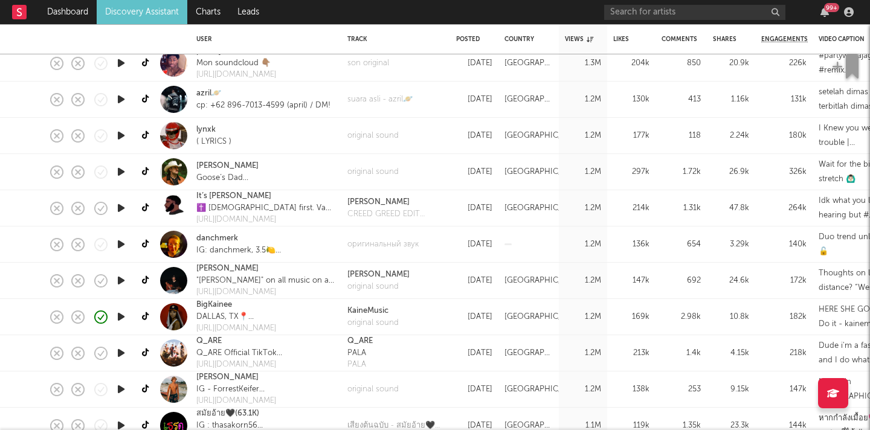
click at [126, 169] on icon "button" at bounding box center [121, 171] width 13 height 15
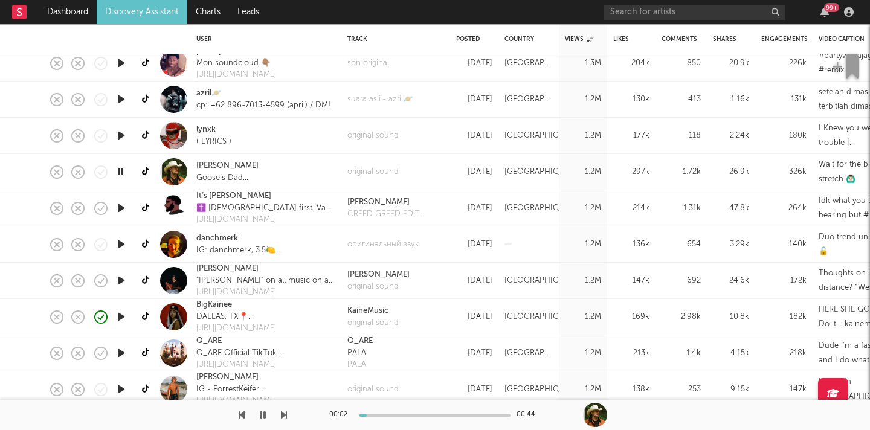
click at [388, 411] on div "00:02 00:44" at bounding box center [434, 415] width 211 height 30
click at [120, 167] on icon "button" at bounding box center [120, 171] width 11 height 15
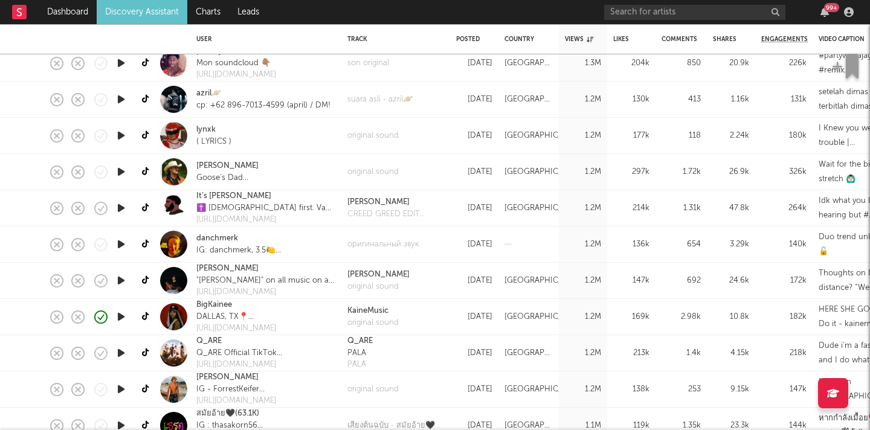
click at [118, 355] on icon "button" at bounding box center [121, 353] width 13 height 15
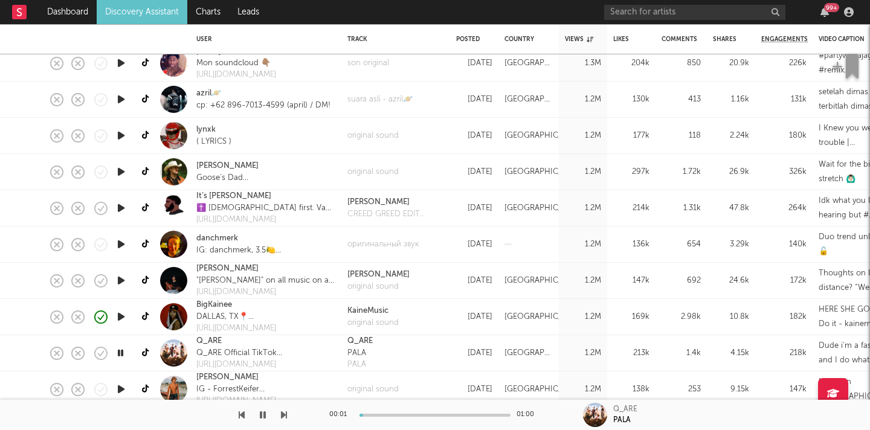
click at [123, 353] on icon "button" at bounding box center [120, 353] width 11 height 15
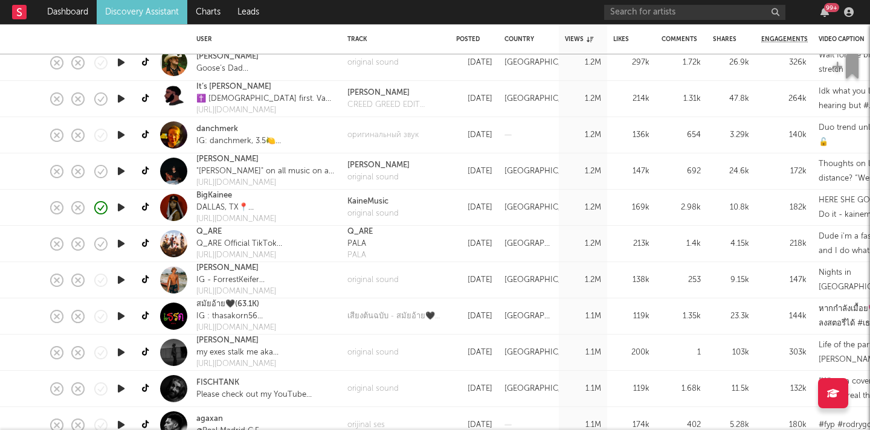
click at [121, 283] on icon "button" at bounding box center [121, 279] width 13 height 15
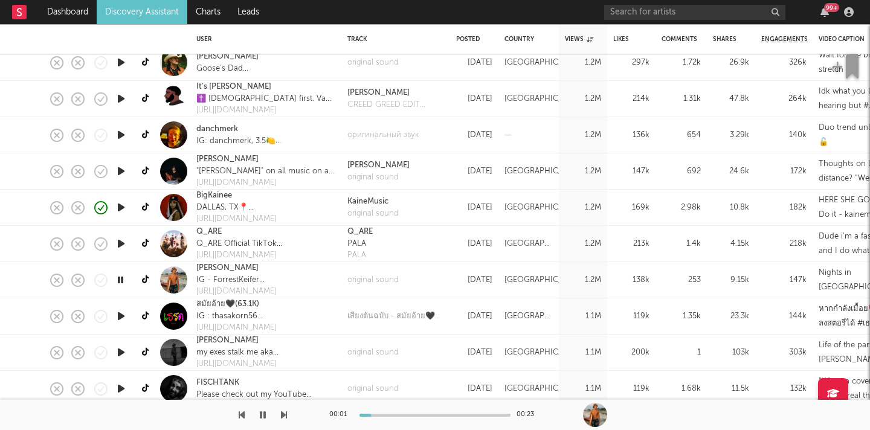
click at [383, 415] on div at bounding box center [434, 415] width 151 height 3
click at [410, 417] on div "00:04 00:23" at bounding box center [434, 415] width 211 height 30
click at [410, 415] on div at bounding box center [434, 415] width 151 height 3
click at [120, 280] on icon "button" at bounding box center [120, 279] width 11 height 15
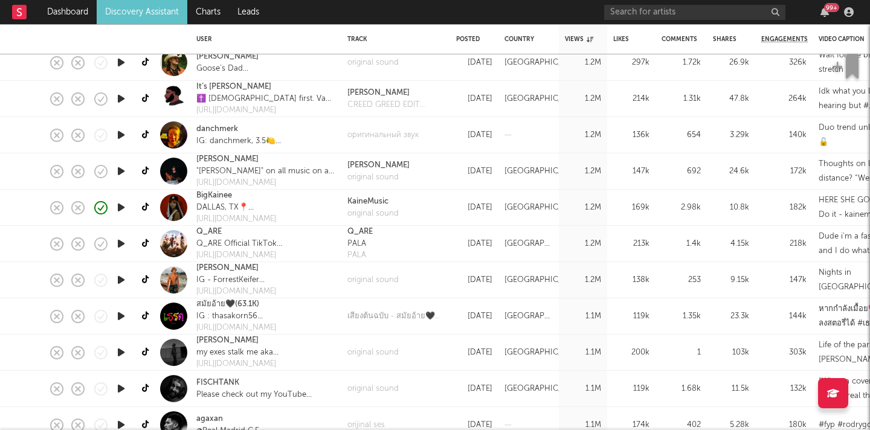
drag, startPoint x: 215, startPoint y: 268, endPoint x: 486, endPoint y: 1, distance: 380.6
click at [0, 0] on div "Dashboard Discovery Assistant Charts Leads 99 + Notifications Settings Mark all…" at bounding box center [435, 215] width 870 height 430
click at [219, 266] on link "Forrest Keifer" at bounding box center [227, 268] width 62 height 12
click at [120, 277] on icon "button" at bounding box center [121, 279] width 13 height 15
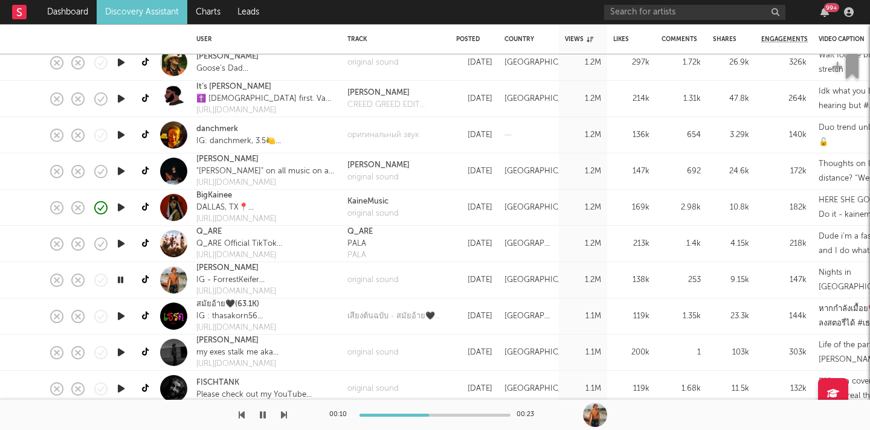
click at [123, 280] on icon "button" at bounding box center [120, 279] width 11 height 15
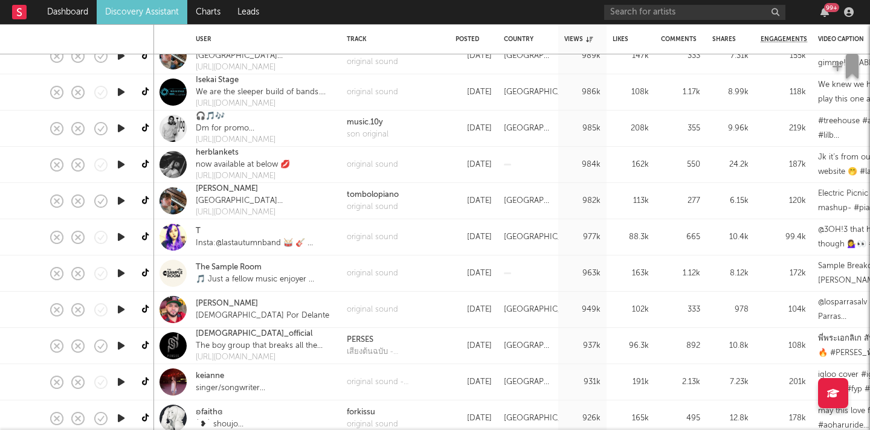
click at [121, 237] on icon "button" at bounding box center [121, 237] width 13 height 15
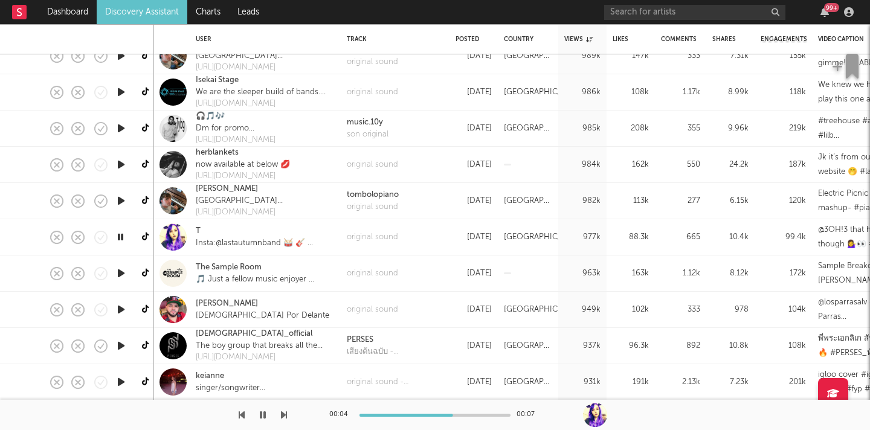
click at [124, 237] on icon "button" at bounding box center [120, 237] width 11 height 15
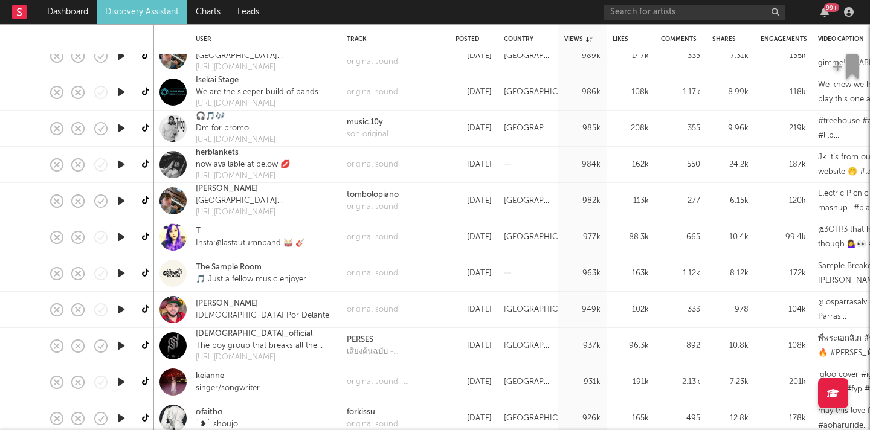
click at [199, 230] on link "T" at bounding box center [198, 231] width 5 height 12
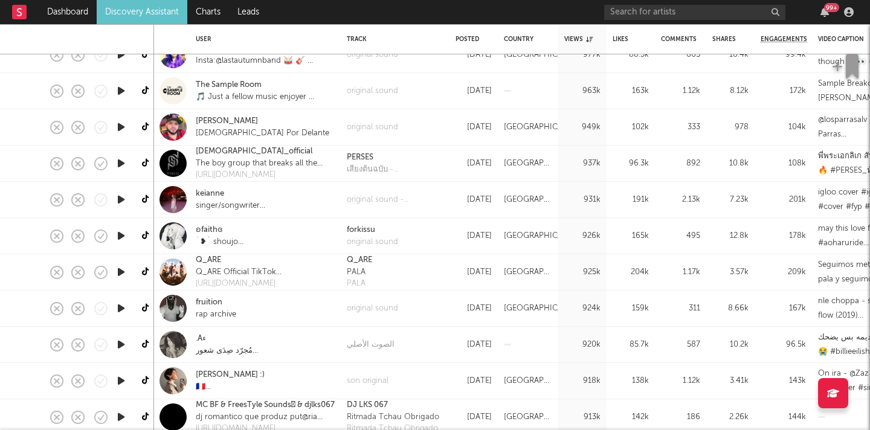
click at [124, 238] on icon "button" at bounding box center [121, 235] width 13 height 15
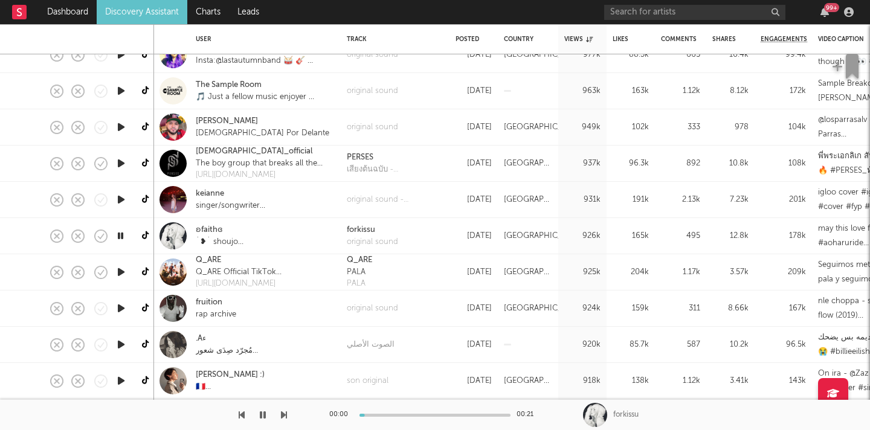
click at [125, 238] on icon "button" at bounding box center [120, 235] width 11 height 15
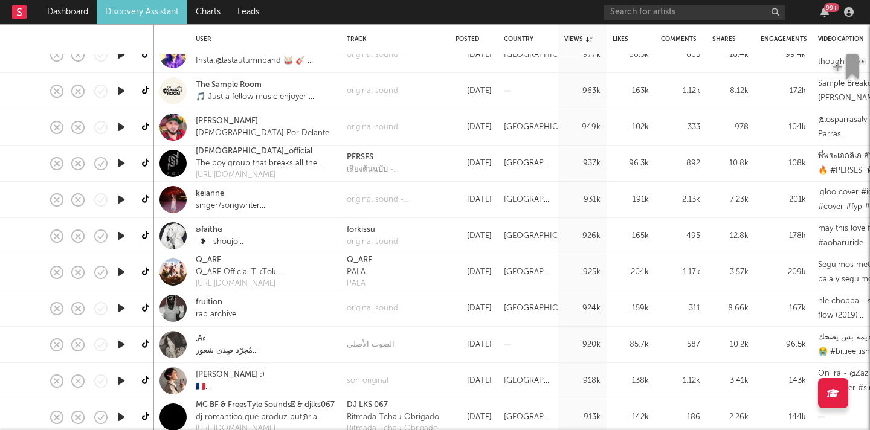
click at [120, 308] on icon "button" at bounding box center [121, 308] width 13 height 15
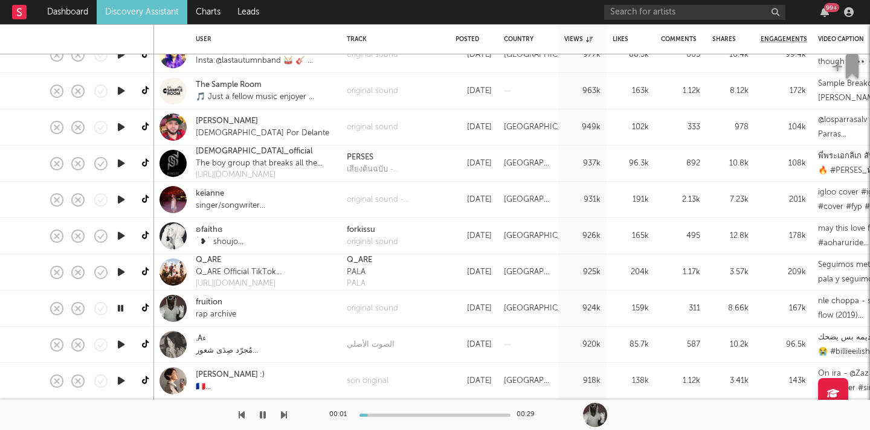
click at [120, 308] on icon "button" at bounding box center [120, 308] width 11 height 15
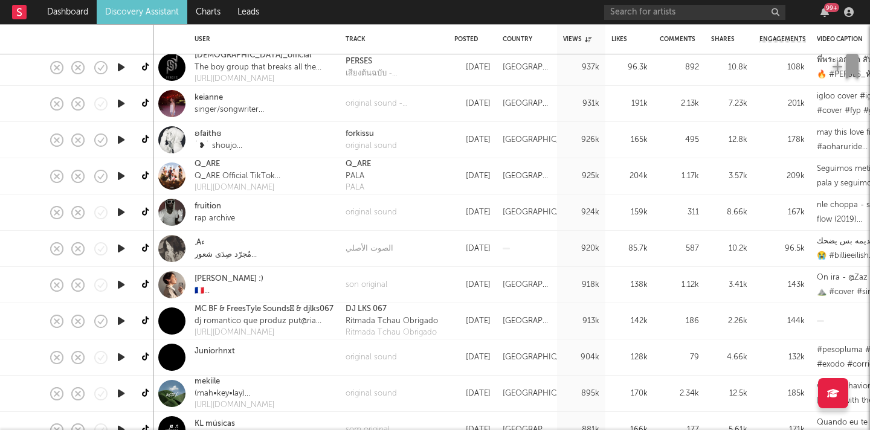
click at [124, 359] on icon "button" at bounding box center [121, 357] width 13 height 15
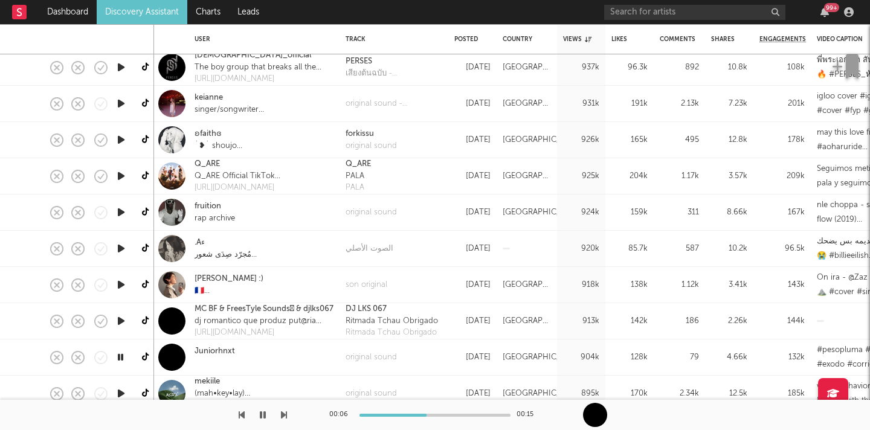
click at [426, 415] on div at bounding box center [434, 415] width 151 height 3
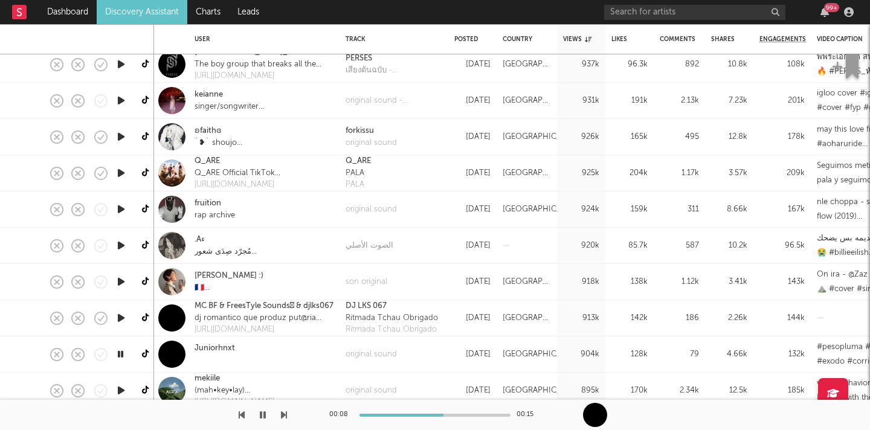
click at [121, 355] on icon "button" at bounding box center [120, 354] width 11 height 15
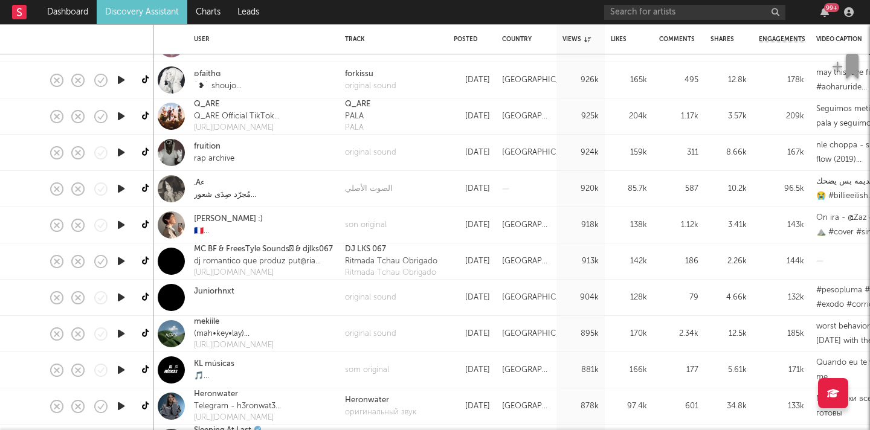
click at [117, 336] on icon "button" at bounding box center [121, 333] width 13 height 15
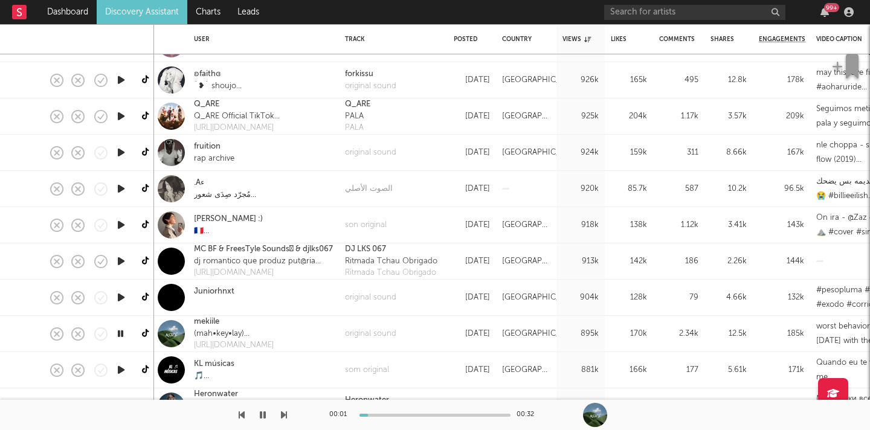
click at [386, 414] on div at bounding box center [434, 415] width 151 height 3
click at [118, 338] on icon "button" at bounding box center [120, 333] width 11 height 15
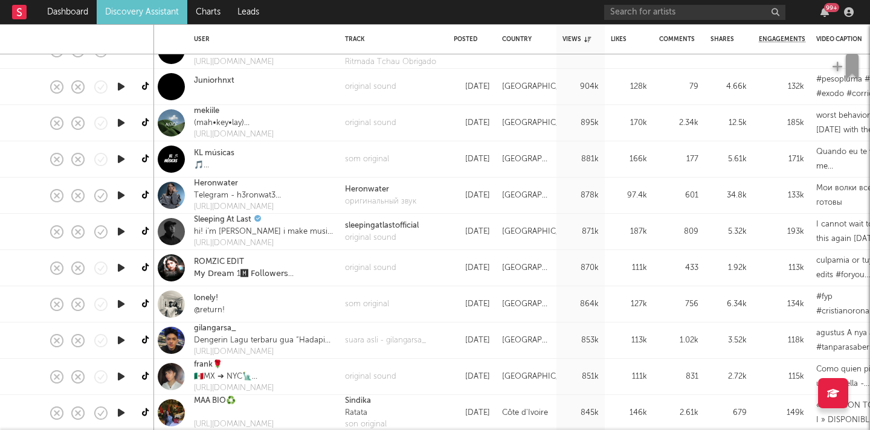
click at [123, 378] on icon "button" at bounding box center [121, 376] width 13 height 15
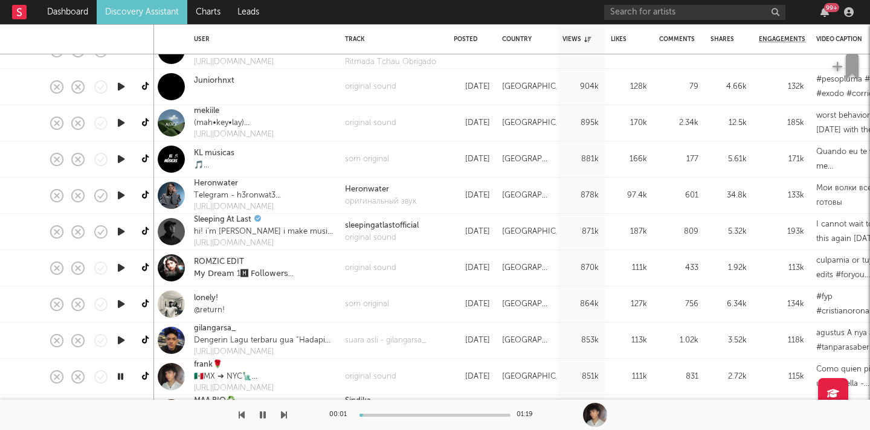
click at [411, 416] on div at bounding box center [434, 415] width 151 height 3
click at [117, 377] on icon "button" at bounding box center [120, 376] width 11 height 15
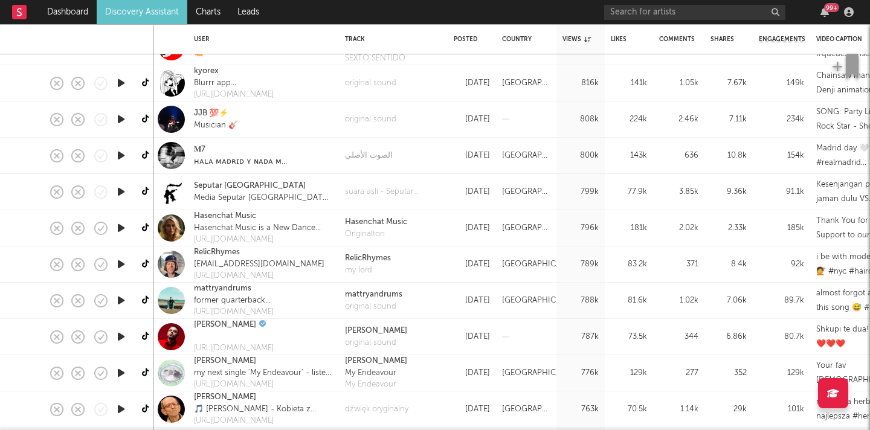
click at [121, 297] on icon "button" at bounding box center [121, 300] width 13 height 15
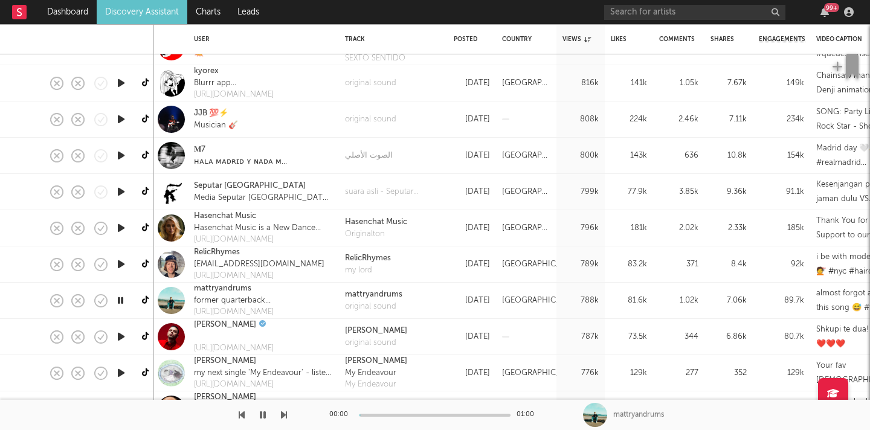
click at [121, 298] on icon "button" at bounding box center [120, 300] width 11 height 15
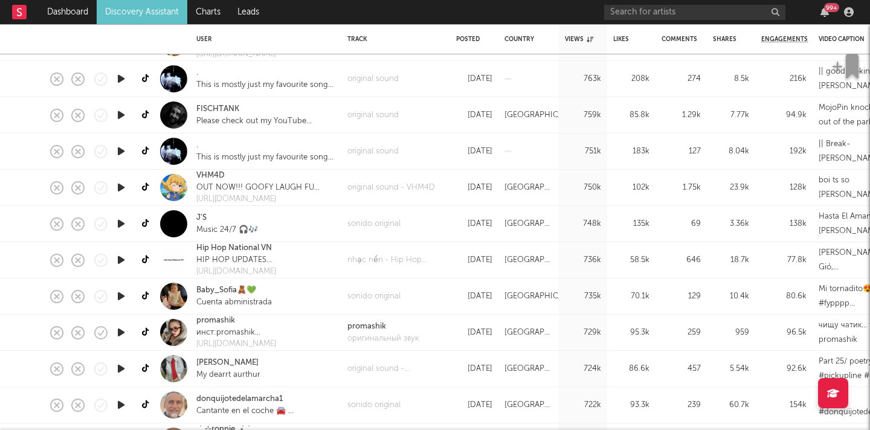
click at [124, 295] on icon "button" at bounding box center [121, 296] width 13 height 15
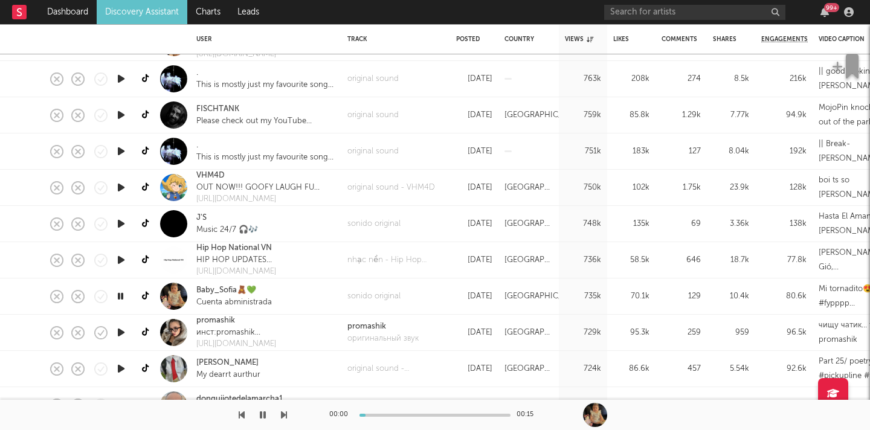
click at [124, 296] on icon "button" at bounding box center [120, 296] width 11 height 15
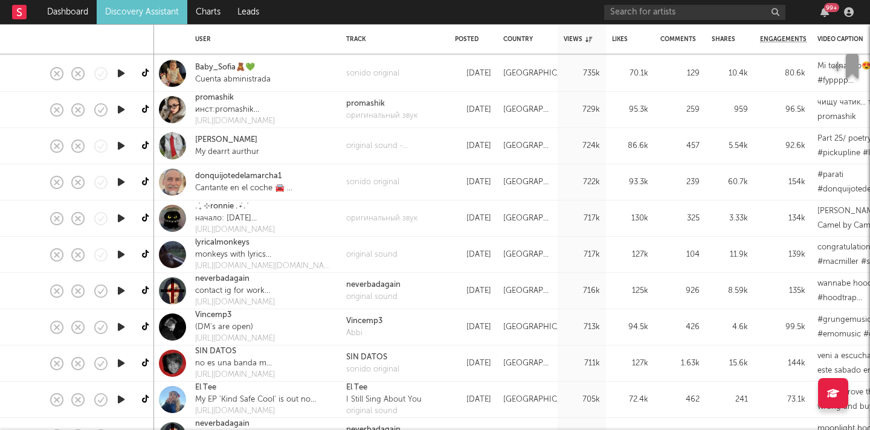
click at [118, 327] on icon "button" at bounding box center [121, 327] width 13 height 15
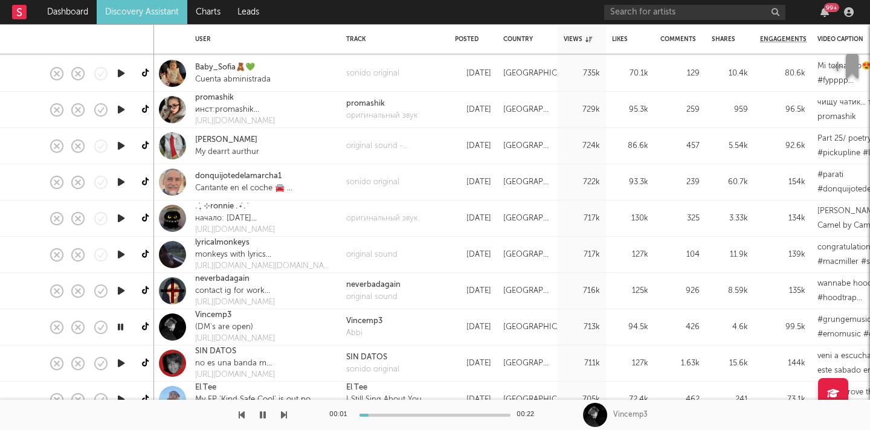
click at [120, 324] on icon "button" at bounding box center [120, 327] width 11 height 15
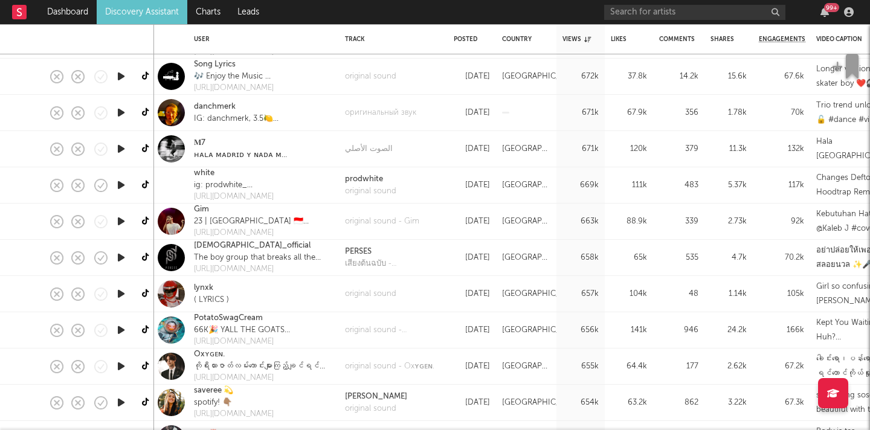
click at [121, 333] on icon "button" at bounding box center [121, 330] width 13 height 15
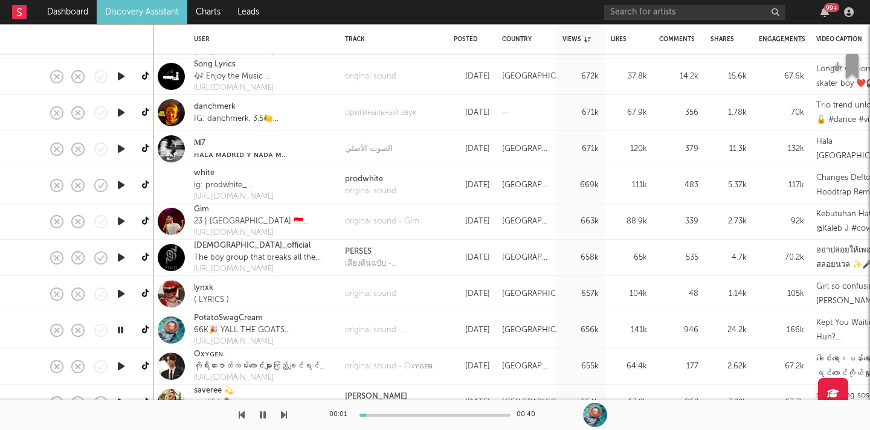
click at [388, 414] on div at bounding box center [434, 415] width 151 height 3
click at [118, 338] on div at bounding box center [121, 330] width 24 height 36
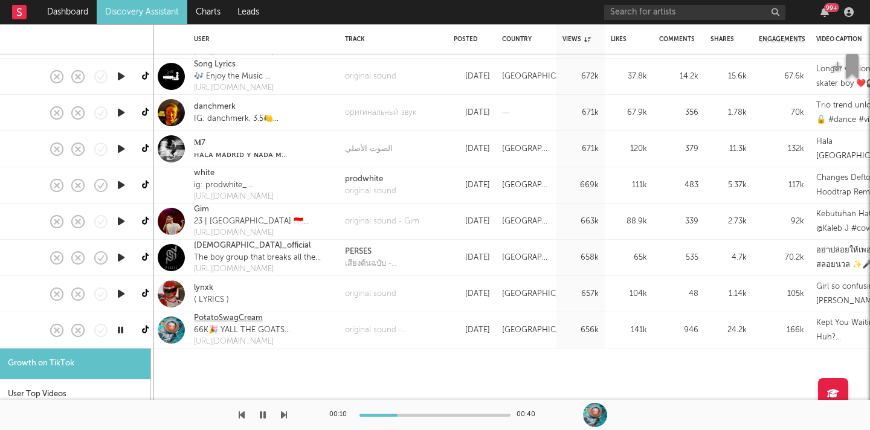
select select "1m"
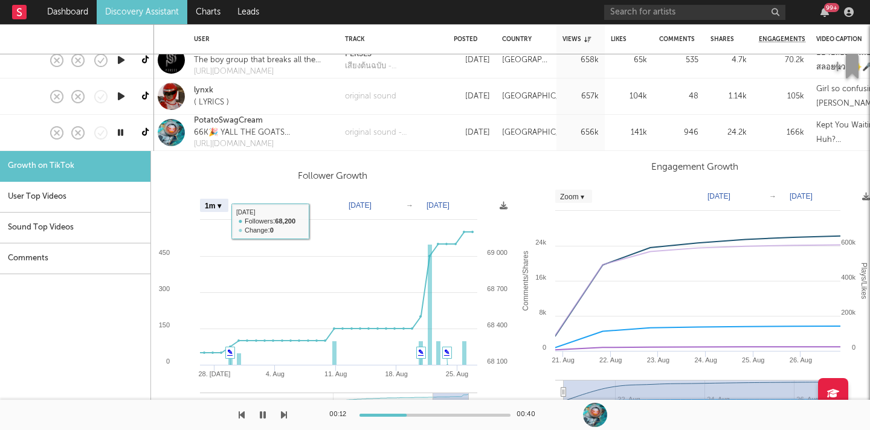
click at [199, 176] on div "Follower Growth Zoom 1w 1m 3m 6m YTD 1y All 2025-07-26 2025-08-26 Created with …" at bounding box center [332, 297] width 362 height 274
click at [120, 133] on icon "button" at bounding box center [120, 132] width 11 height 15
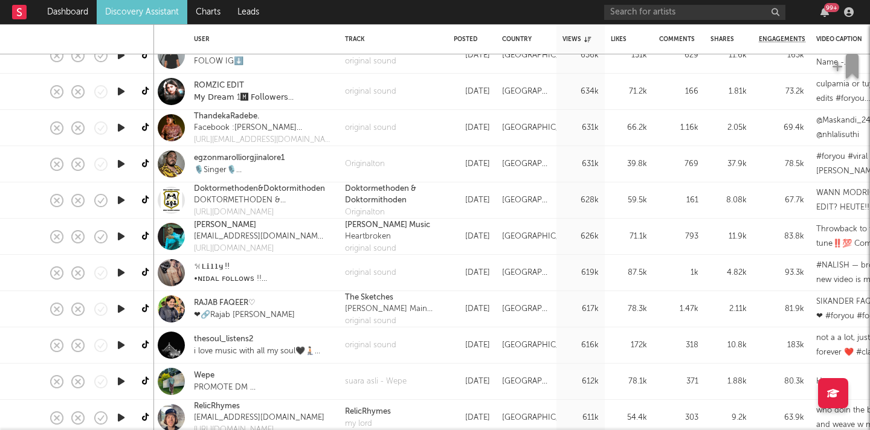
click at [124, 236] on icon "button" at bounding box center [121, 236] width 13 height 15
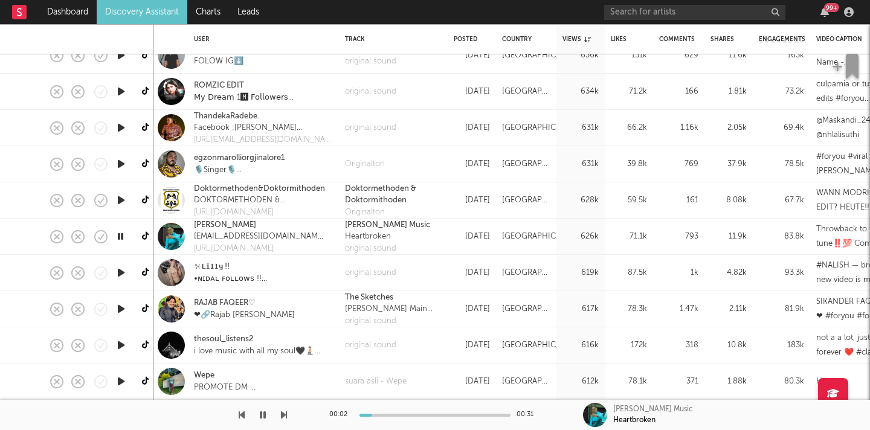
click at [124, 236] on icon "button" at bounding box center [120, 236] width 11 height 15
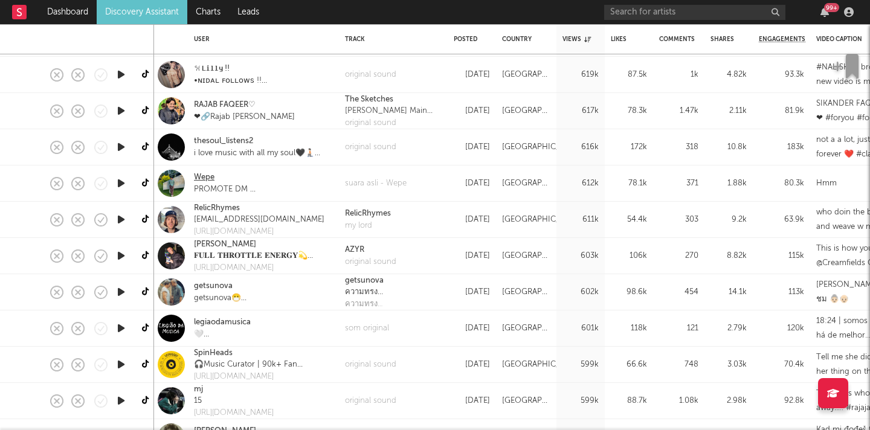
click at [209, 179] on link "Wepe" at bounding box center [204, 178] width 21 height 12
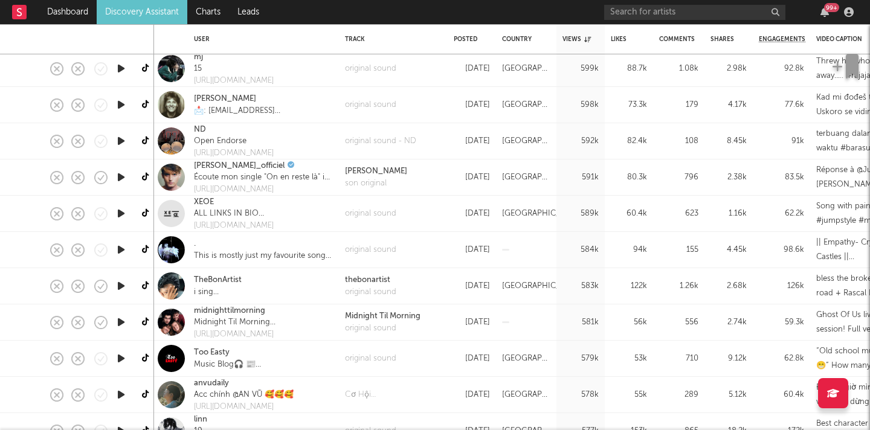
click at [120, 286] on icon "button" at bounding box center [121, 285] width 13 height 15
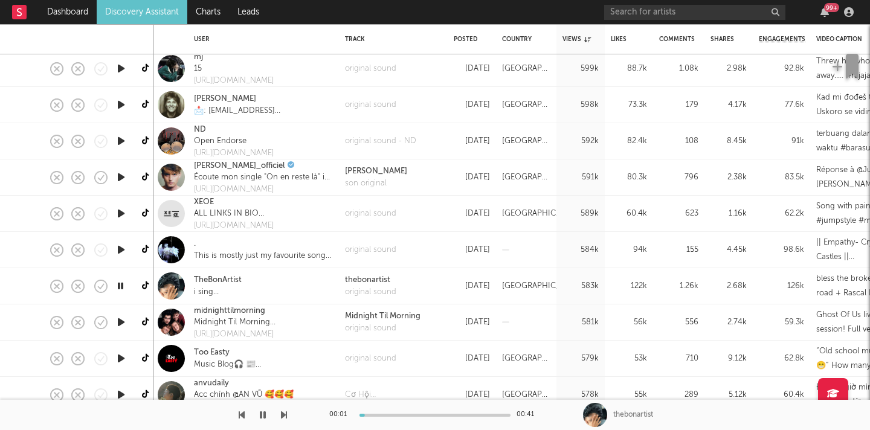
click at [377, 415] on div at bounding box center [434, 415] width 151 height 3
click at [405, 411] on div "00:05 00:41" at bounding box center [434, 415] width 211 height 30
click at [121, 286] on icon "button" at bounding box center [120, 285] width 11 height 15
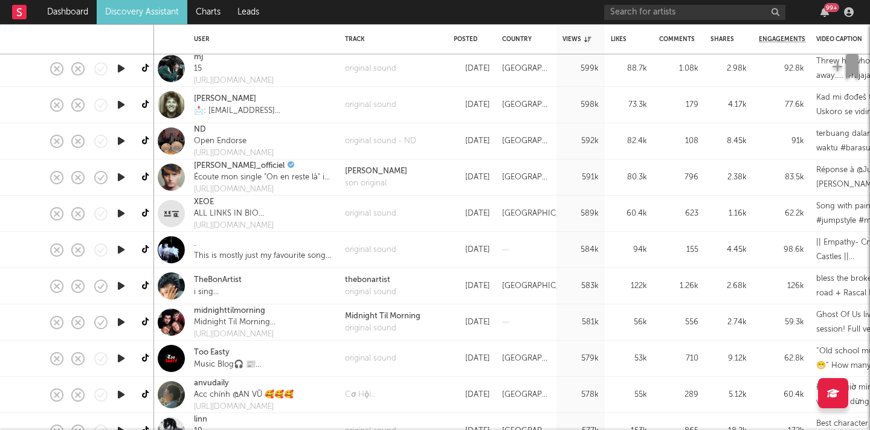
click at [165, 287] on div at bounding box center [171, 285] width 27 height 27
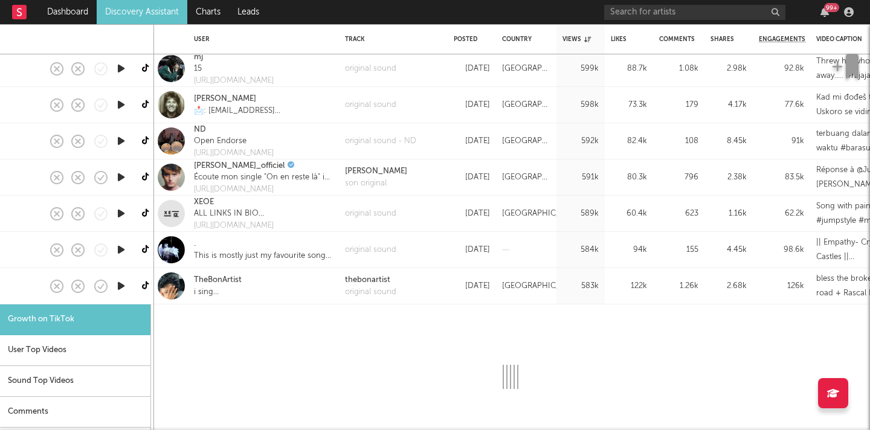
select select "1m"
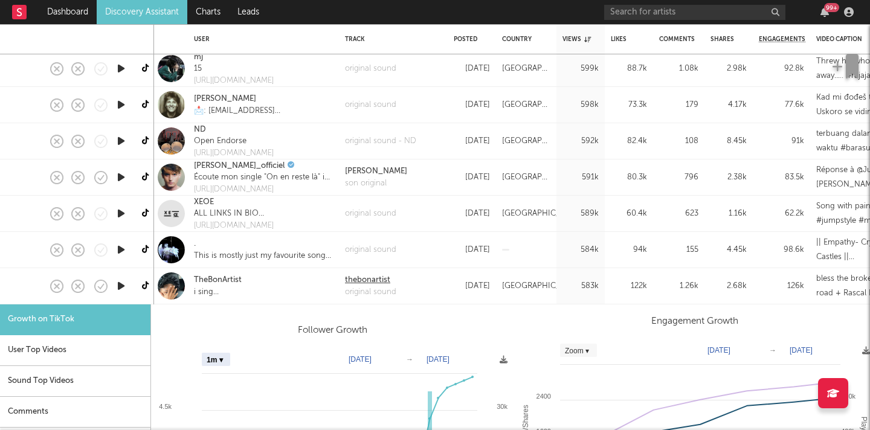
click at [372, 280] on div "thebonartist" at bounding box center [370, 280] width 51 height 12
click at [213, 282] on link "TheBonArtist" at bounding box center [218, 280] width 48 height 12
click at [18, 230] on div at bounding box center [10, 214] width 21 height 36
select select "1m"
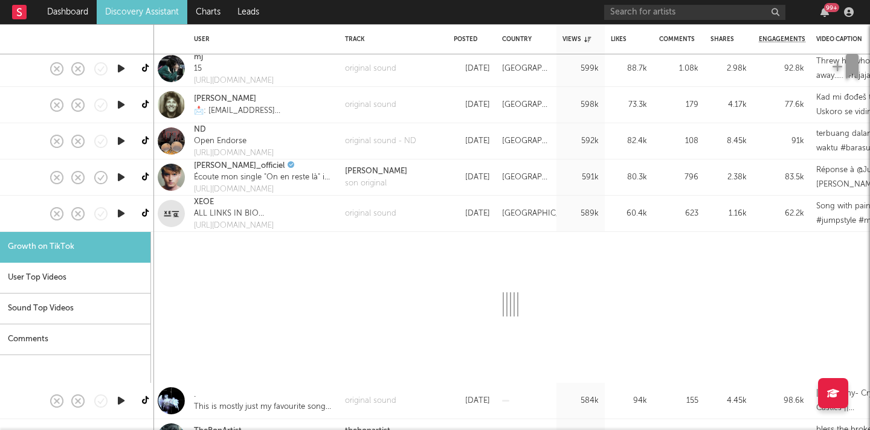
select select "1m"
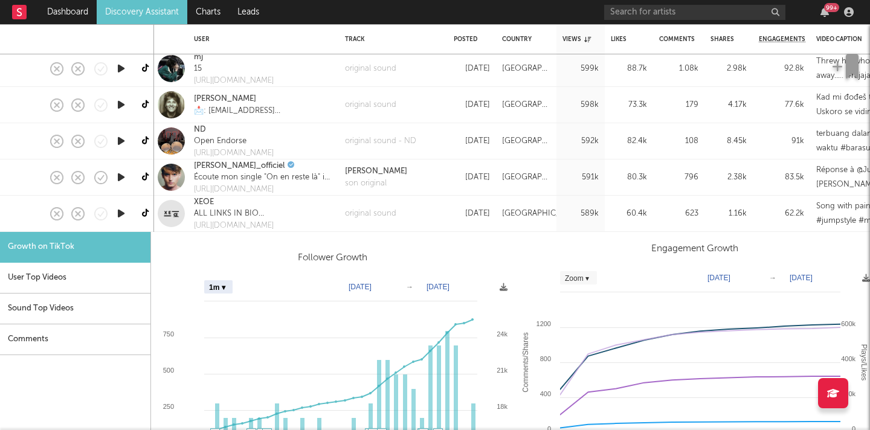
click at [98, 246] on div "Growth on TikTok" at bounding box center [75, 247] width 150 height 31
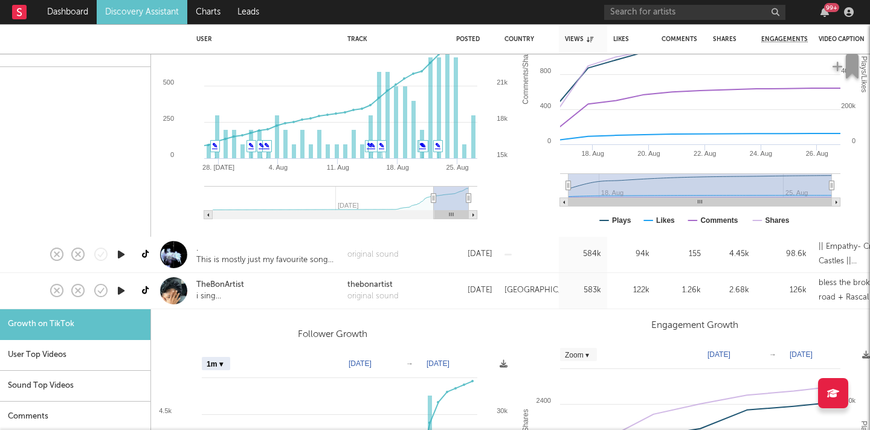
click at [181, 289] on div at bounding box center [173, 290] width 27 height 27
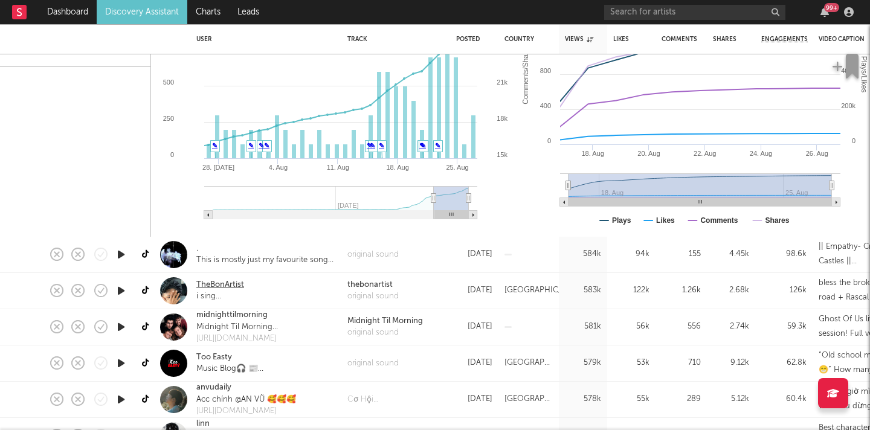
click at [213, 286] on link "TheBonArtist" at bounding box center [220, 285] width 48 height 12
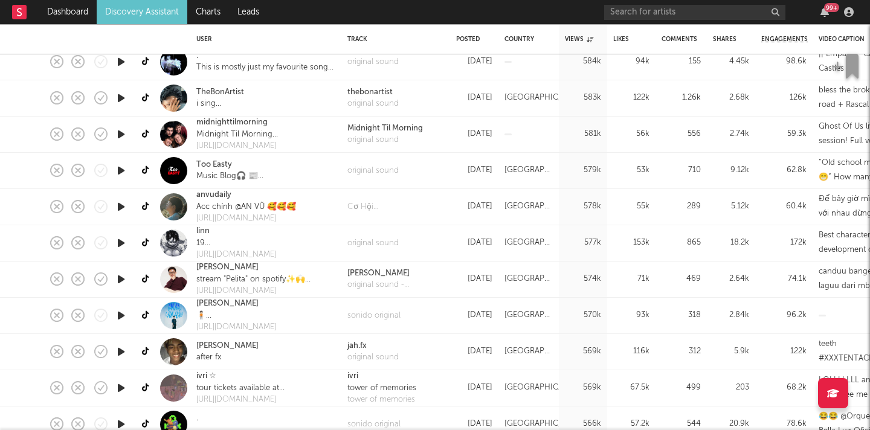
click at [123, 354] on icon "button" at bounding box center [121, 351] width 13 height 15
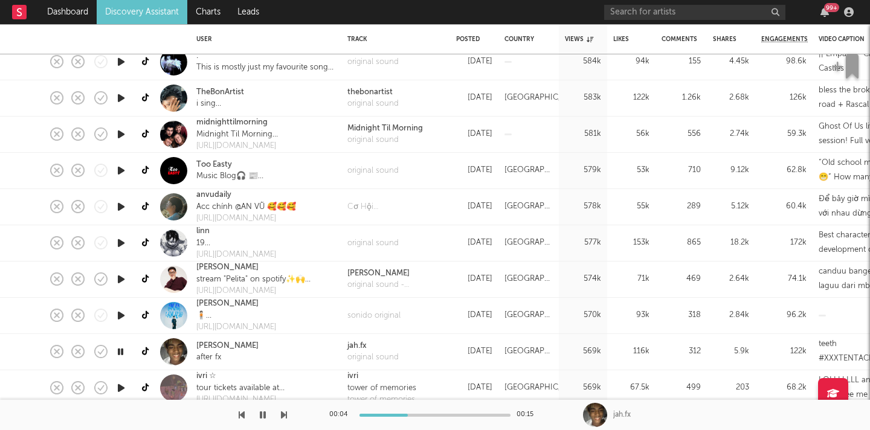
click at [281, 419] on icon "button" at bounding box center [284, 415] width 6 height 10
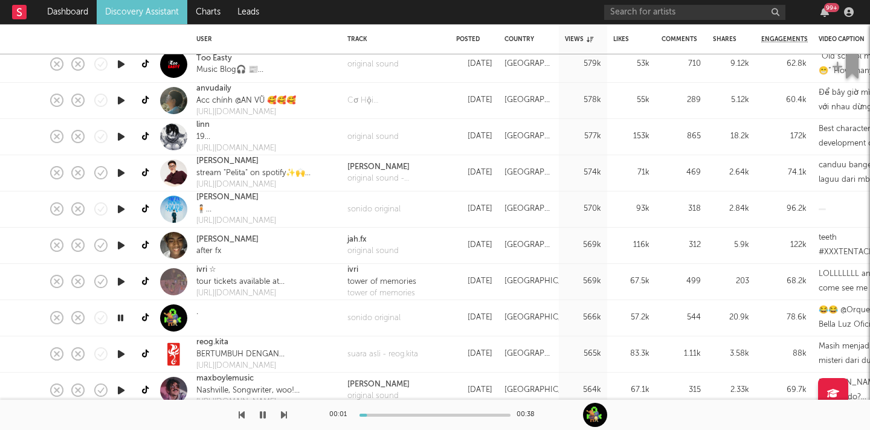
click at [261, 410] on icon "button" at bounding box center [263, 415] width 6 height 10
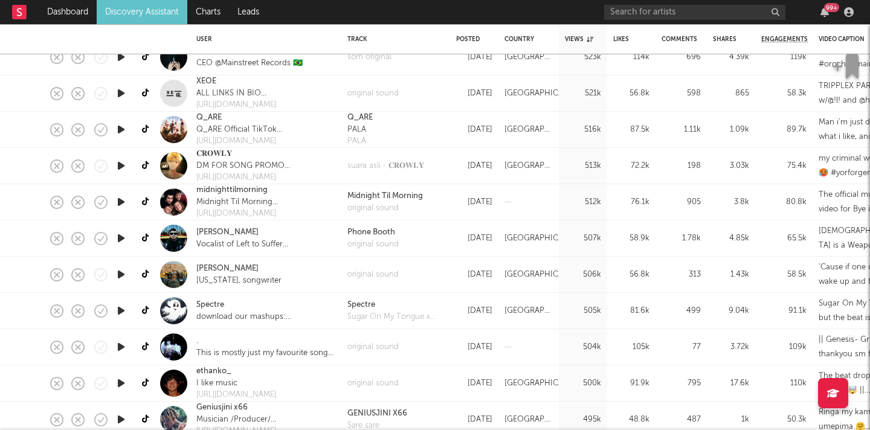
click at [123, 384] on icon "button" at bounding box center [121, 383] width 13 height 15
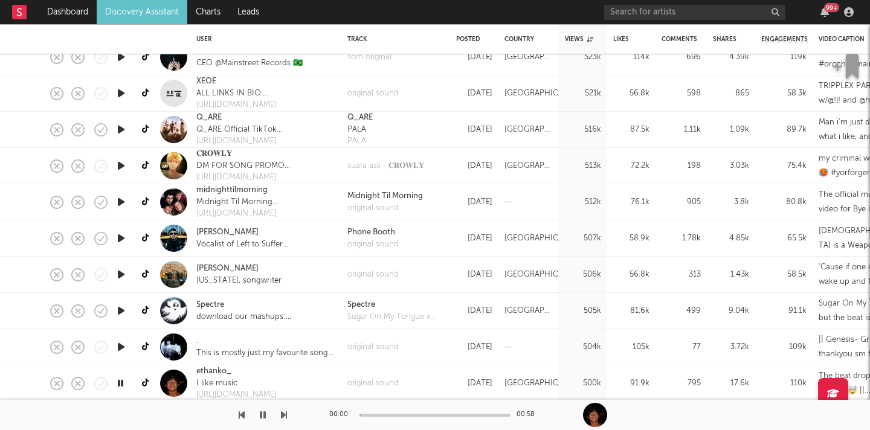
click at [123, 384] on icon "button" at bounding box center [120, 383] width 11 height 15
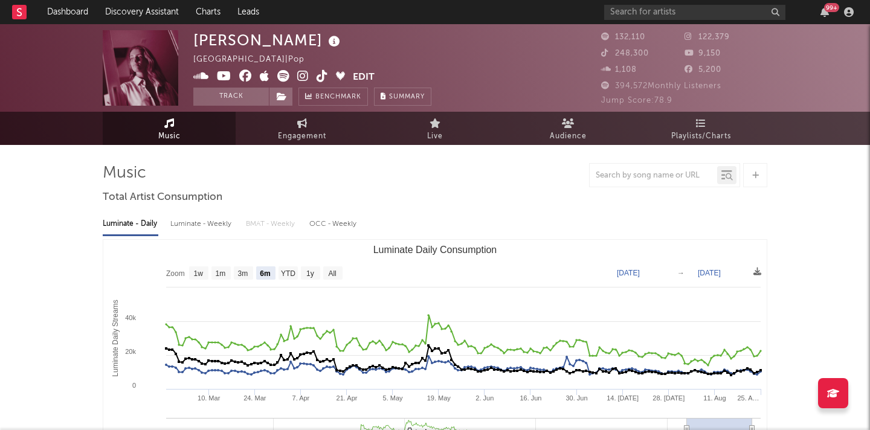
select select "6m"
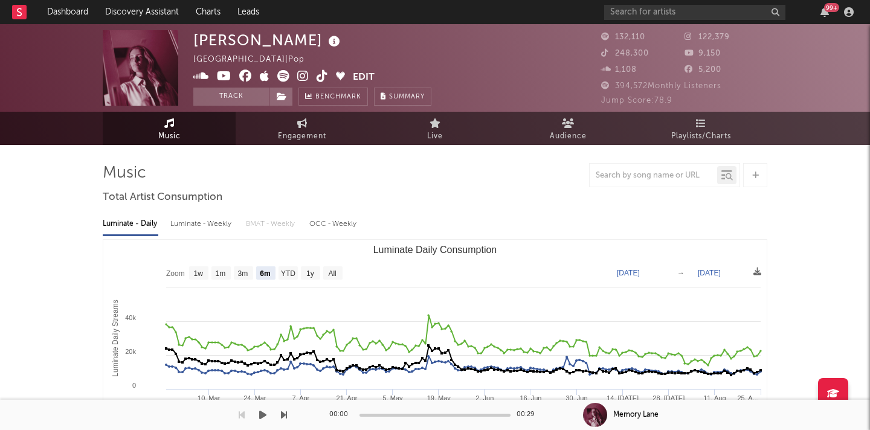
select select "6m"
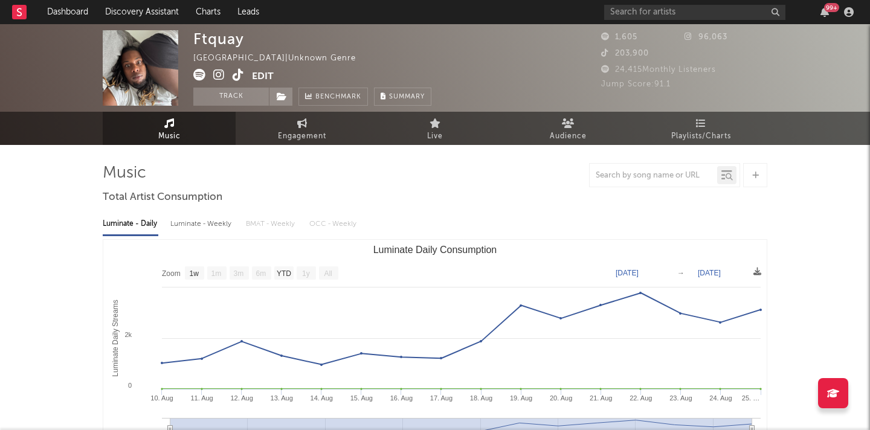
select select "1w"
click at [234, 79] on icon at bounding box center [238, 75] width 11 height 12
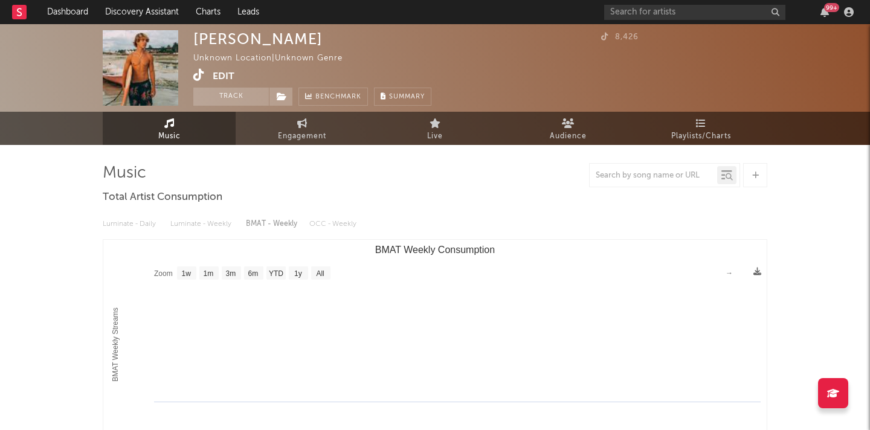
select select "1w"
click at [606, 37] on icon at bounding box center [607, 37] width 12 height 8
click at [214, 75] on button "Edit" at bounding box center [224, 76] width 22 height 15
click at [199, 78] on div "× Update Accounts Add, remove, or edit links to accounts, then click 'Update' a…" at bounding box center [435, 215] width 870 height 430
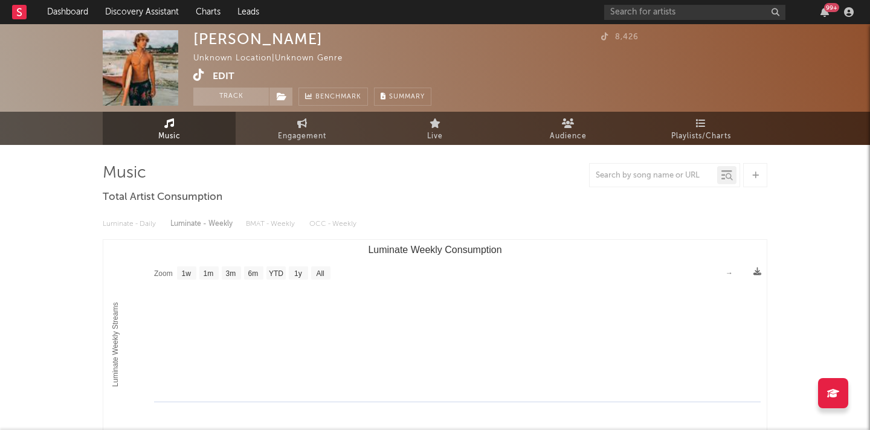
click at [193, 76] on icon at bounding box center [198, 75] width 11 height 12
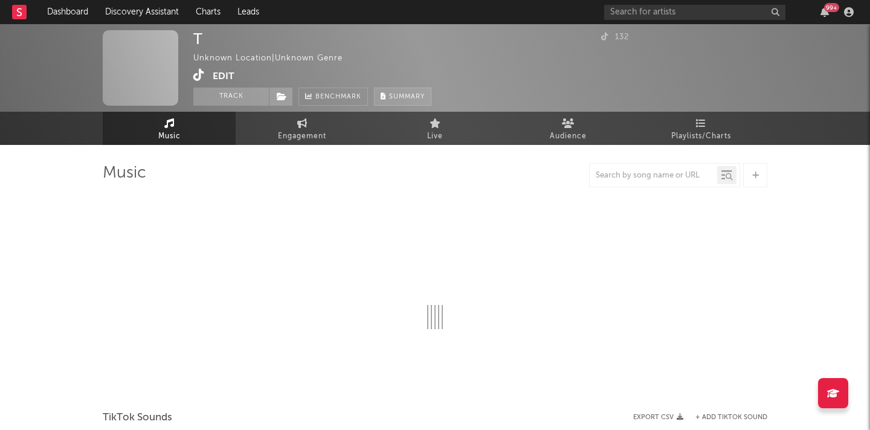
select select "1w"
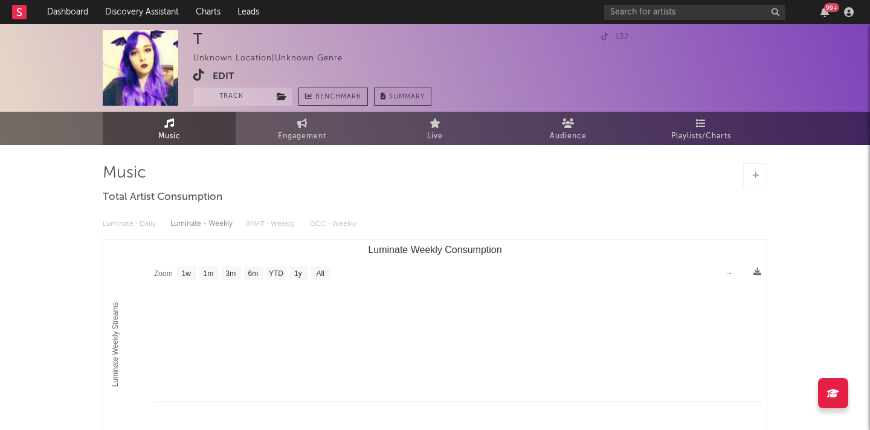
click at [199, 77] on icon at bounding box center [198, 75] width 11 height 12
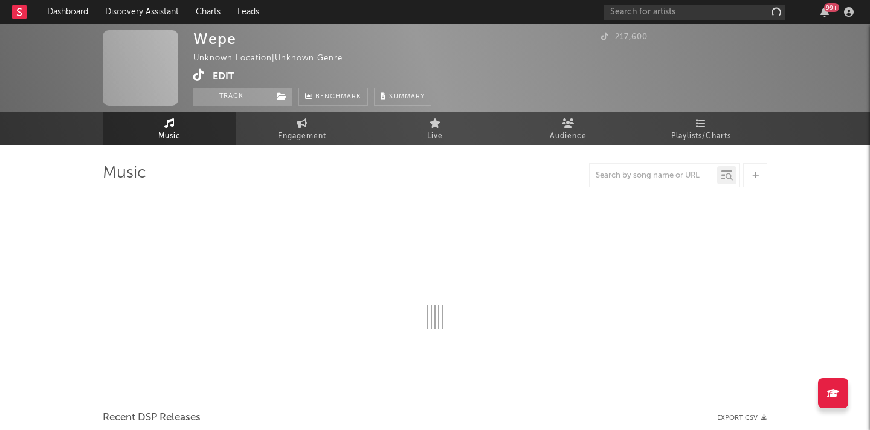
select select "1w"
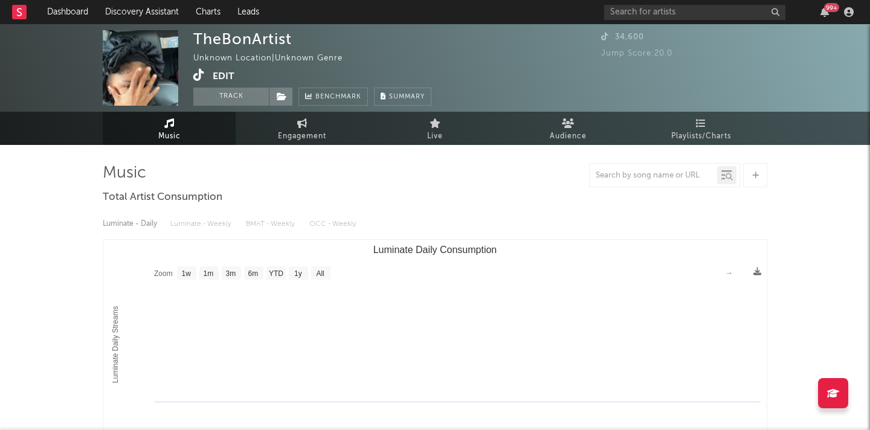
select select "1w"
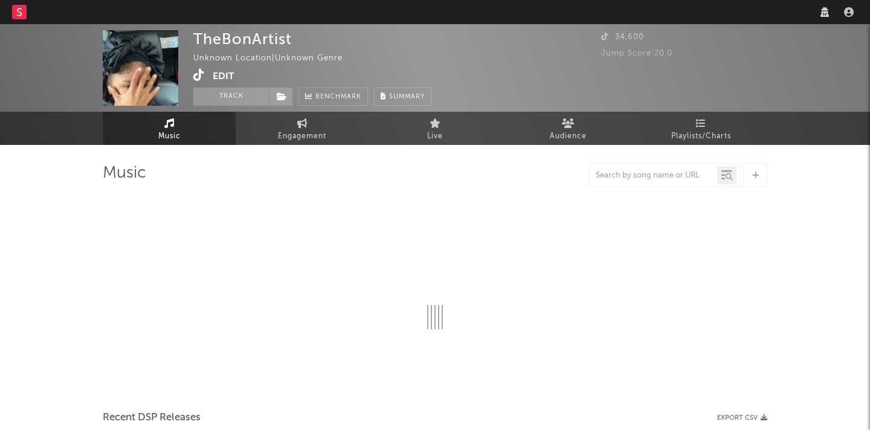
select select "1w"
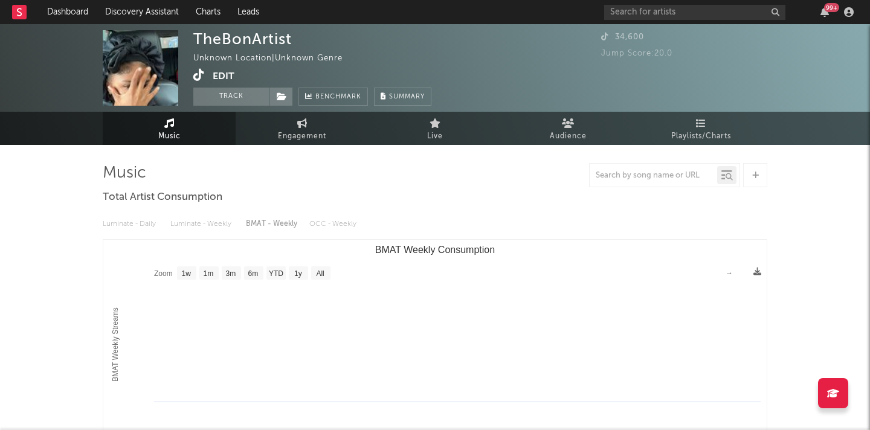
click at [196, 80] on icon at bounding box center [198, 75] width 11 height 12
